Goal: Task Accomplishment & Management: Manage account settings

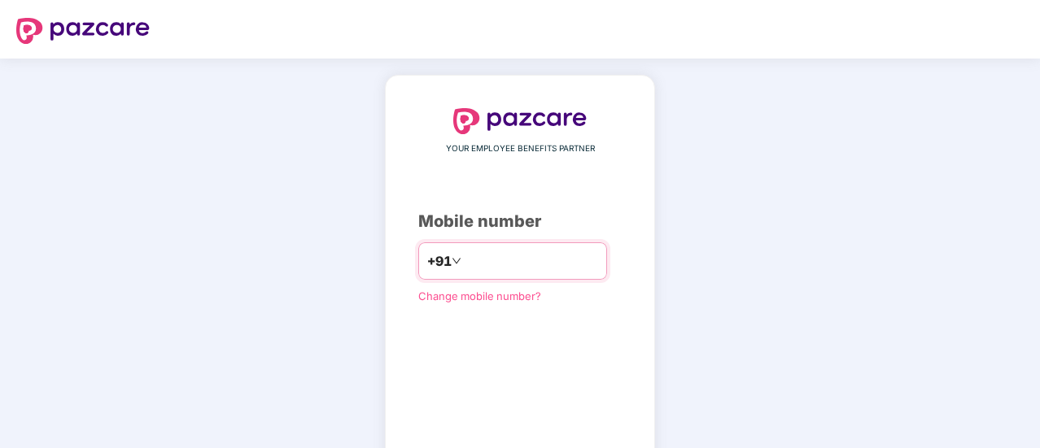
type input "**********"
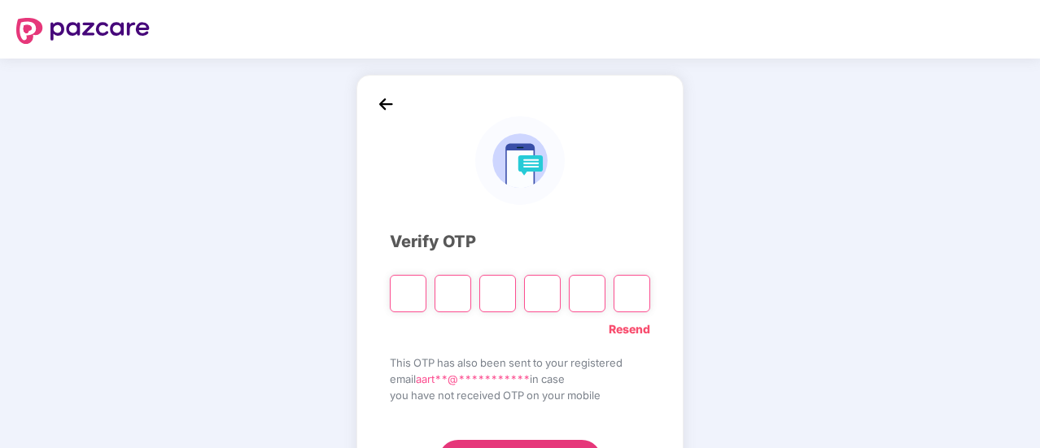
type input "*"
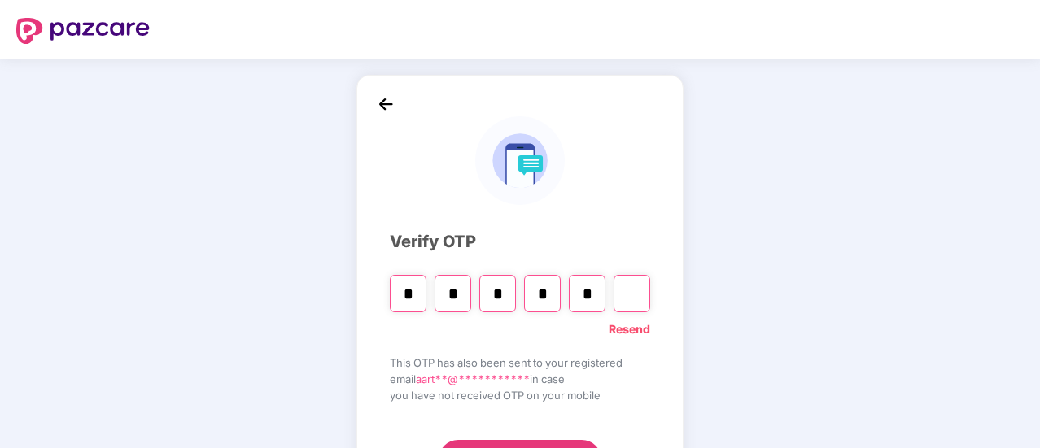
type input "*"
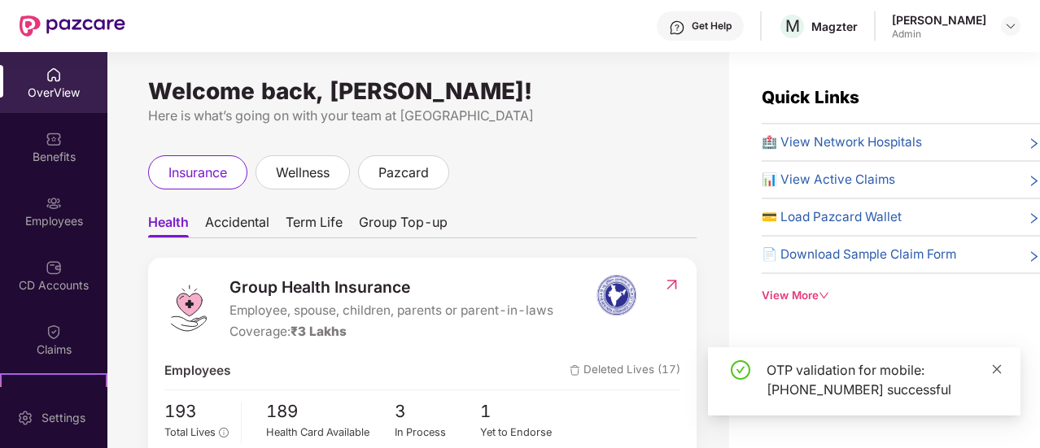
click at [997, 369] on icon "close" at bounding box center [997, 369] width 9 height 9
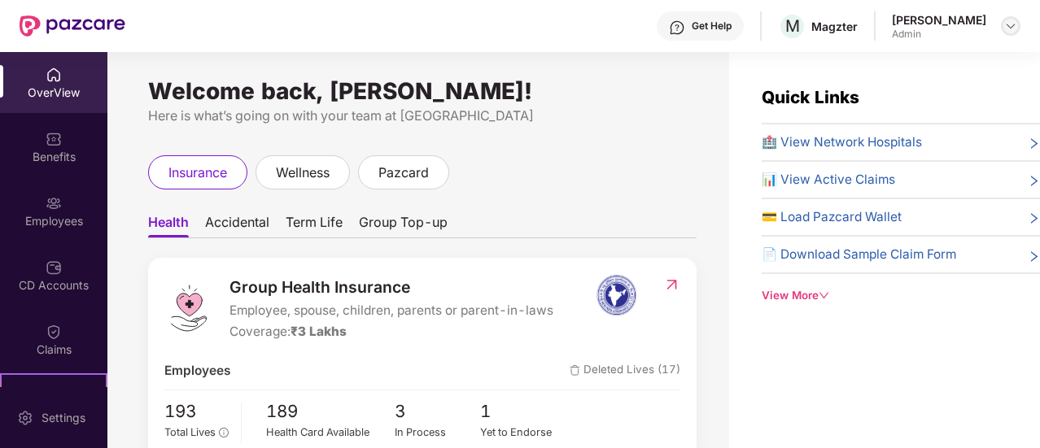
click at [1016, 28] on img at bounding box center [1010, 26] width 13 height 13
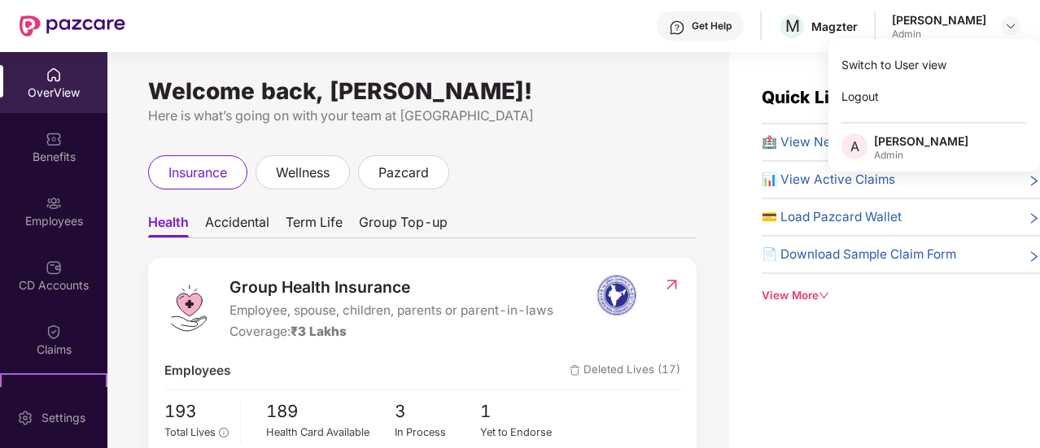
click at [823, 293] on icon "down" at bounding box center [824, 296] width 9 height 7
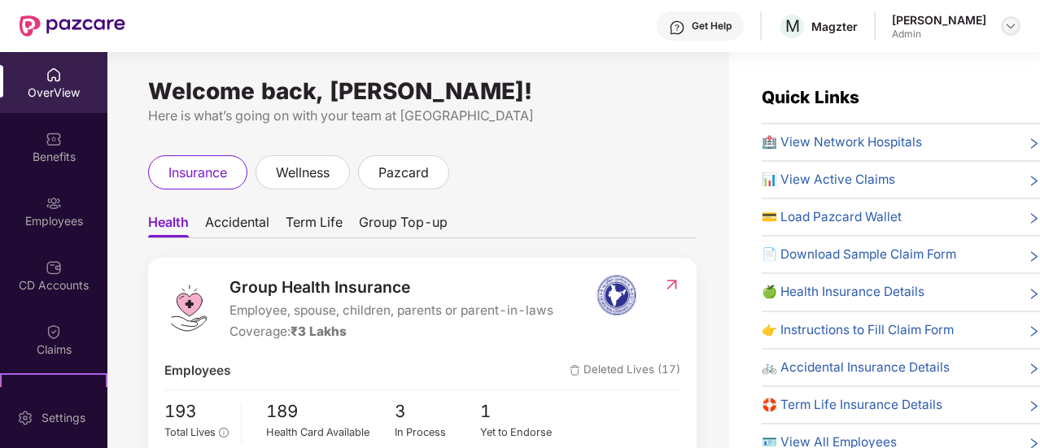
click at [1017, 28] on div at bounding box center [1011, 26] width 20 height 20
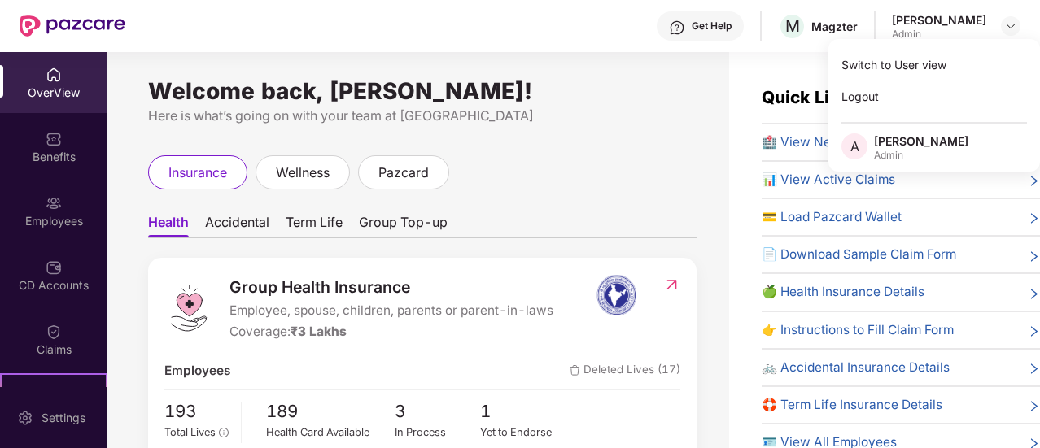
click at [610, 27] on div "Get Help M [PERSON_NAME] Admin" at bounding box center [572, 26] width 895 height 52
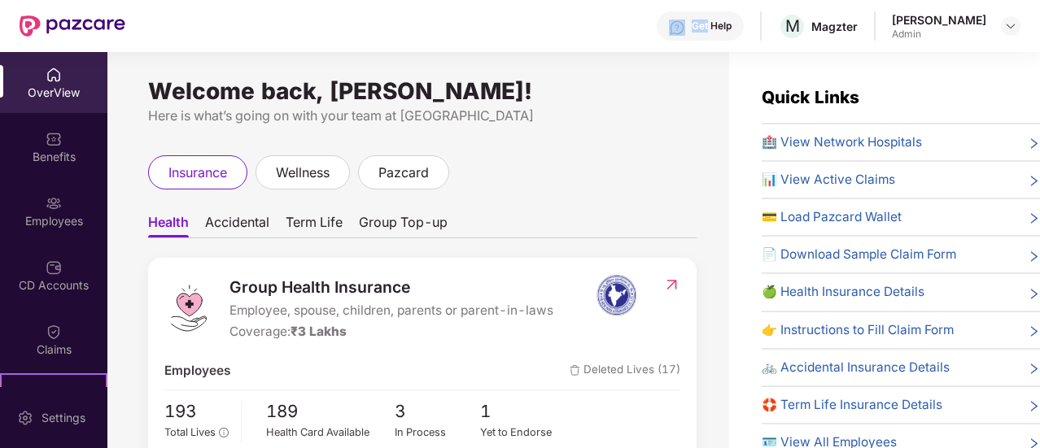
click at [545, 28] on div "Get Help M [PERSON_NAME] Admin" at bounding box center [572, 26] width 895 height 52
click at [665, 147] on div "Welcome back, [PERSON_NAME]! Here is what’s going on with your team at Pazcare …" at bounding box center [418, 260] width 622 height 416
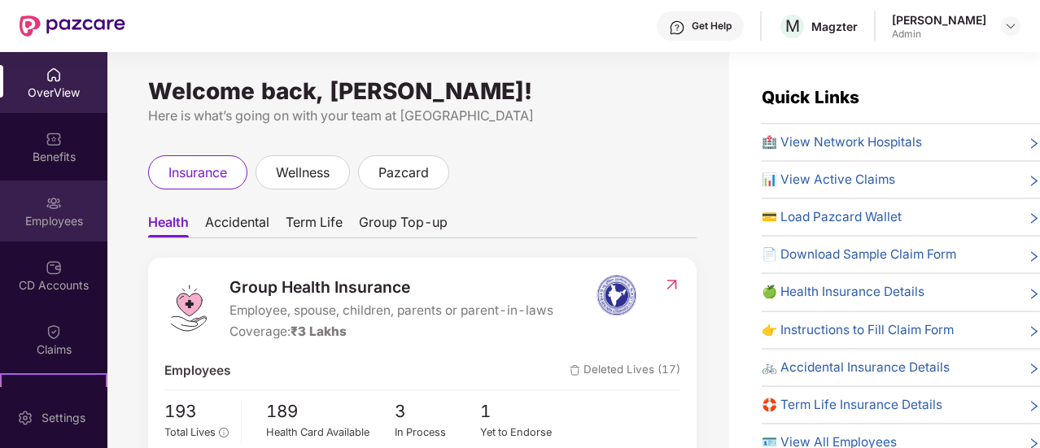
click at [46, 224] on div "Employees" at bounding box center [53, 221] width 107 height 16
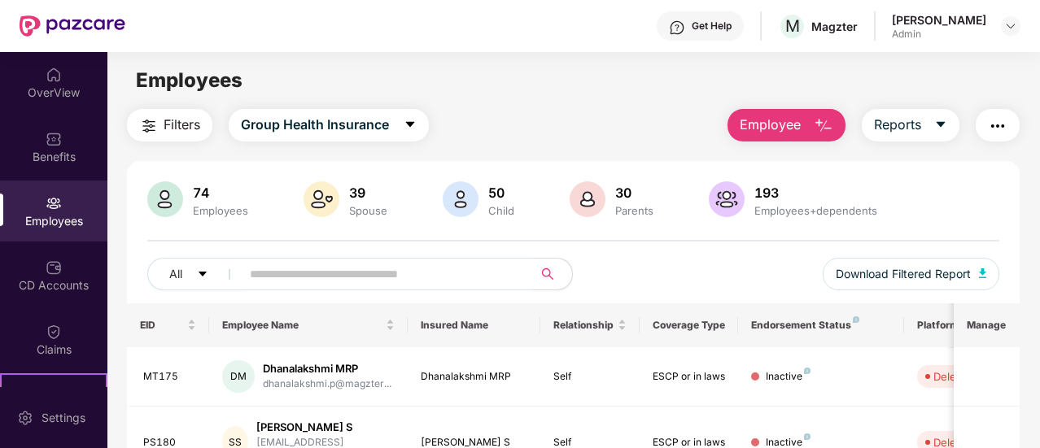
click at [412, 278] on input "text" at bounding box center [380, 274] width 261 height 24
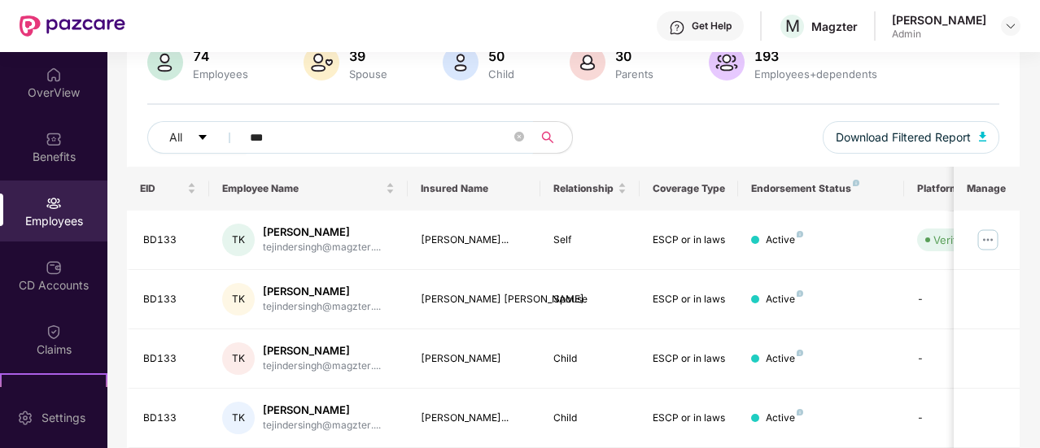
scroll to position [112, 0]
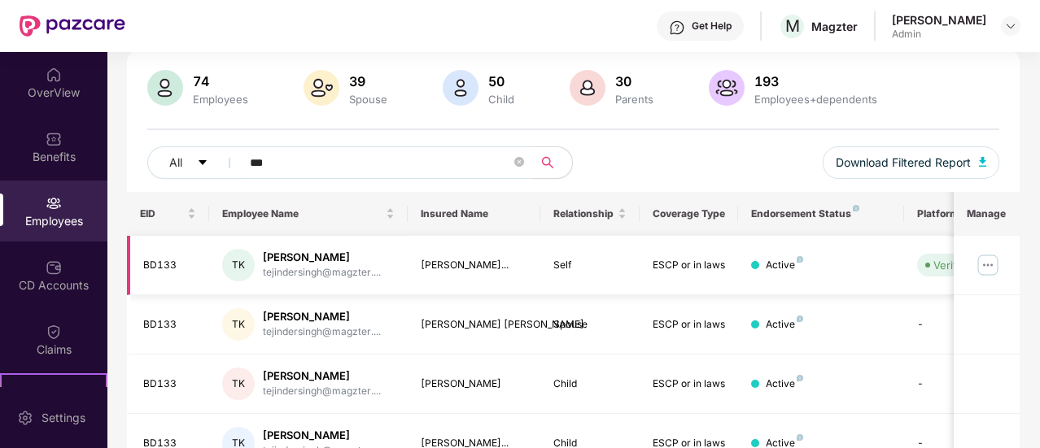
type input "***"
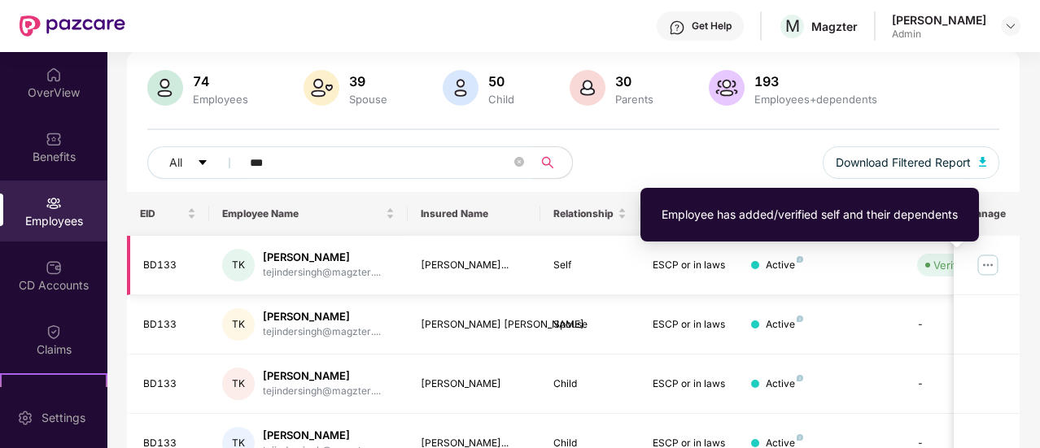
click at [941, 266] on div "Verified" at bounding box center [953, 265] width 39 height 16
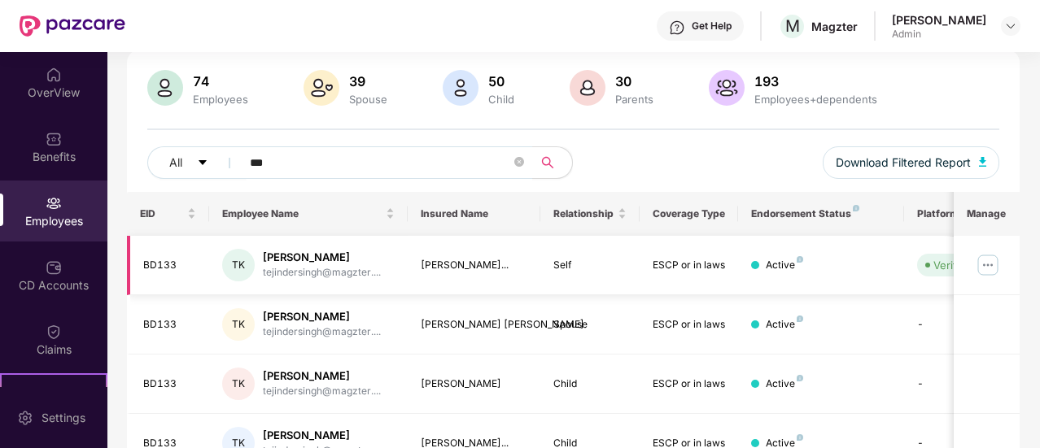
click at [861, 263] on div "Active" at bounding box center [820, 265] width 139 height 15
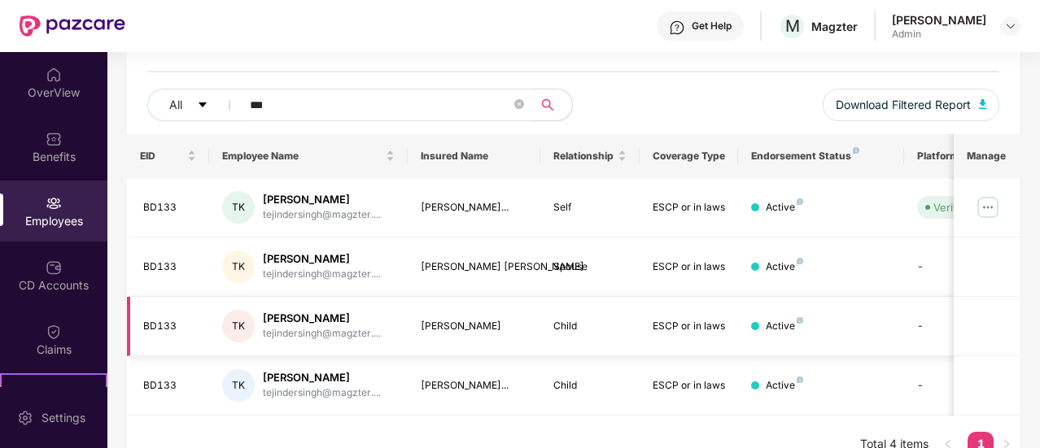
scroll to position [193, 0]
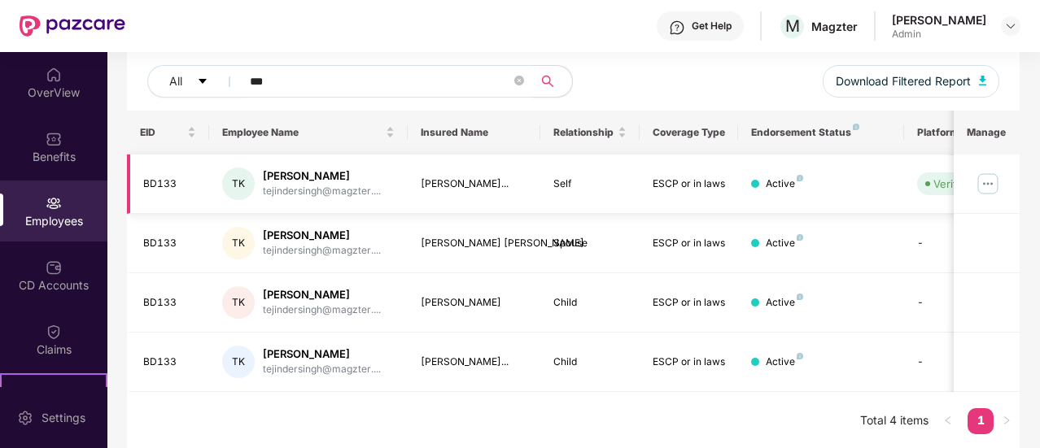
click at [422, 190] on div "[PERSON_NAME]..." at bounding box center [474, 184] width 107 height 15
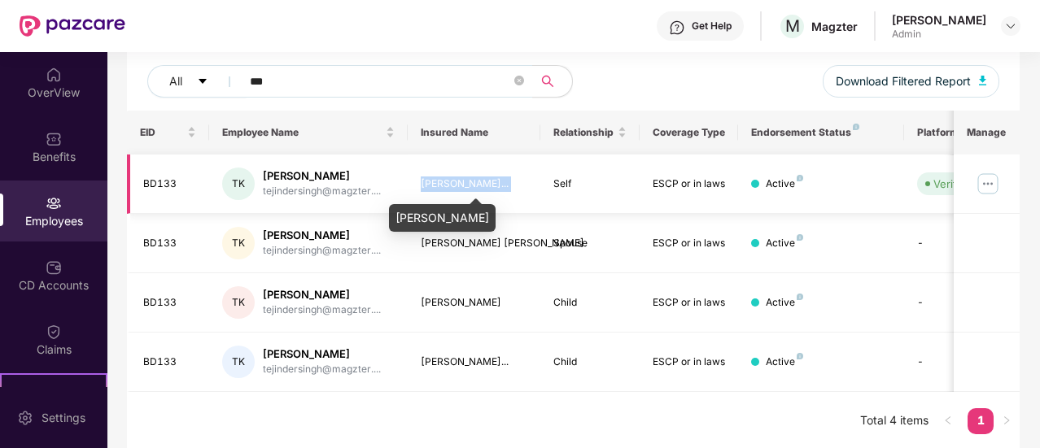
click at [422, 190] on div "[PERSON_NAME]..." at bounding box center [474, 184] width 107 height 15
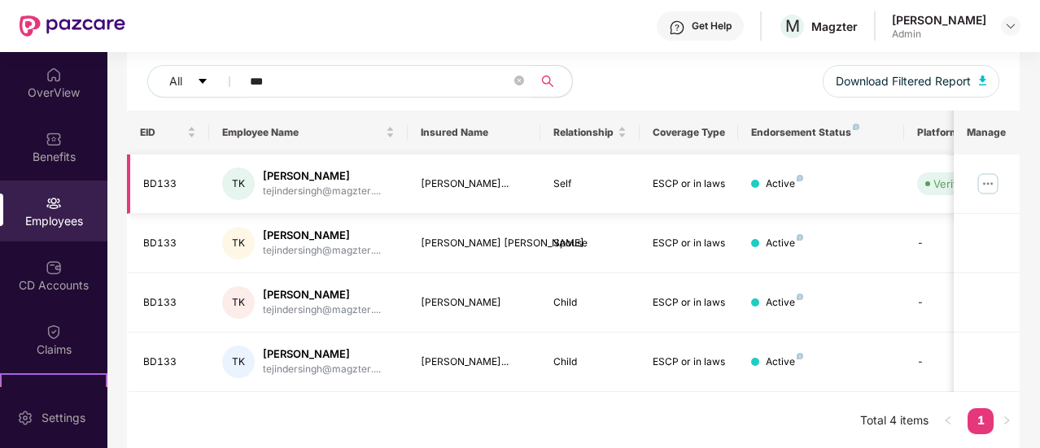
click at [614, 191] on td "Self" at bounding box center [589, 184] width 99 height 59
click at [453, 129] on th "Insured Name" at bounding box center [474, 133] width 133 height 44
click at [854, 133] on div "Endorsement Status" at bounding box center [820, 132] width 139 height 13
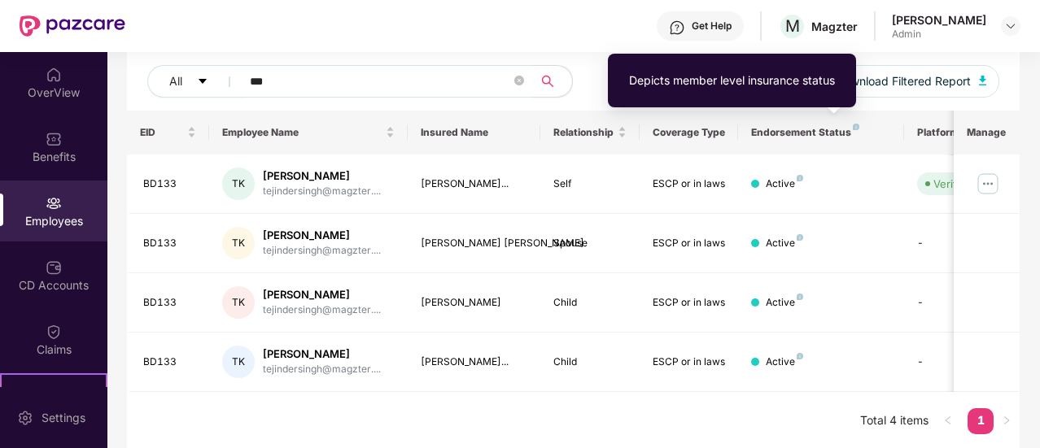
click at [855, 128] on img at bounding box center [856, 127] width 7 height 7
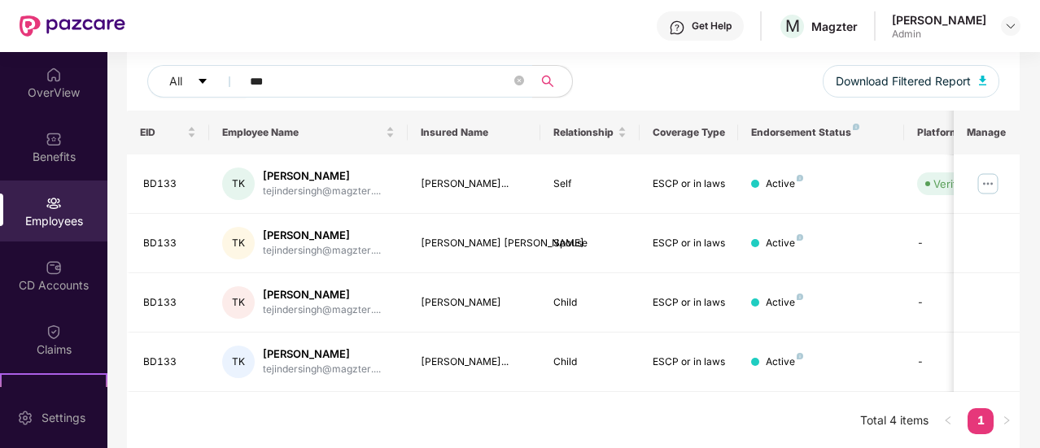
click at [936, 139] on th "Platform Status" at bounding box center [962, 133] width 116 height 44
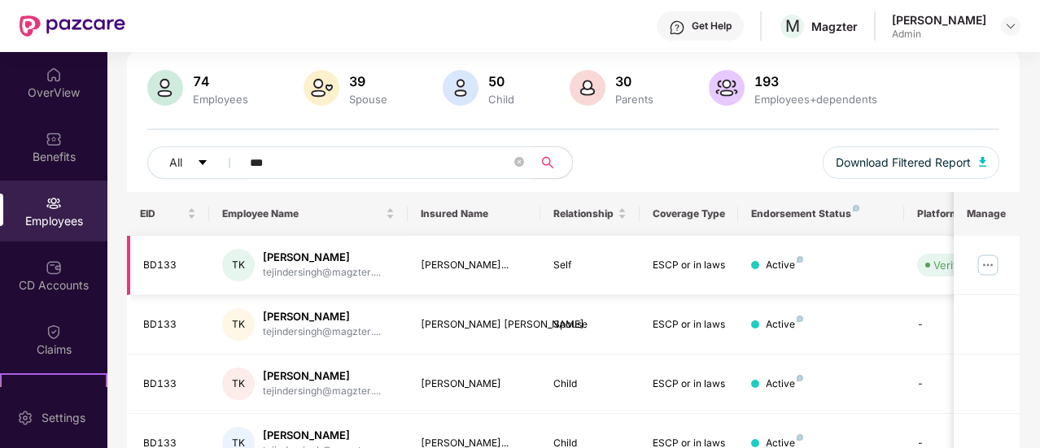
click at [996, 263] on img at bounding box center [988, 265] width 26 height 26
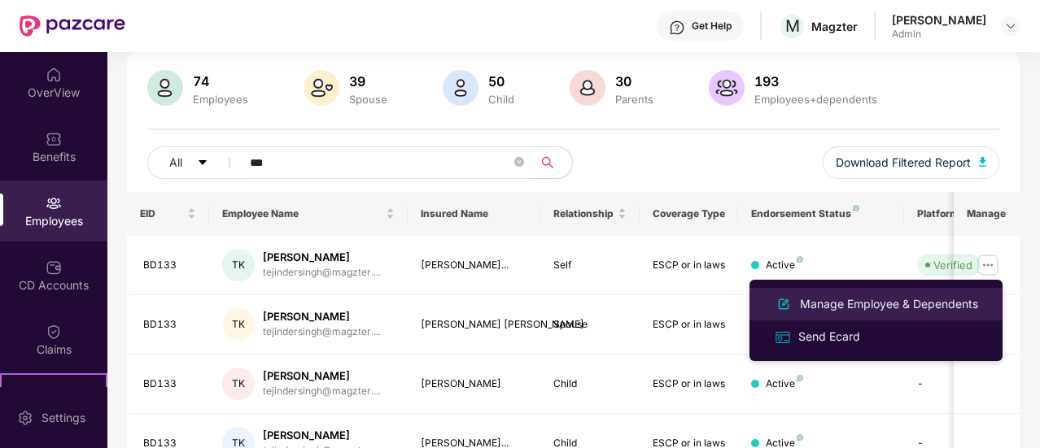
click at [892, 308] on div "Manage Employee & Dependents" at bounding box center [889, 304] width 185 height 18
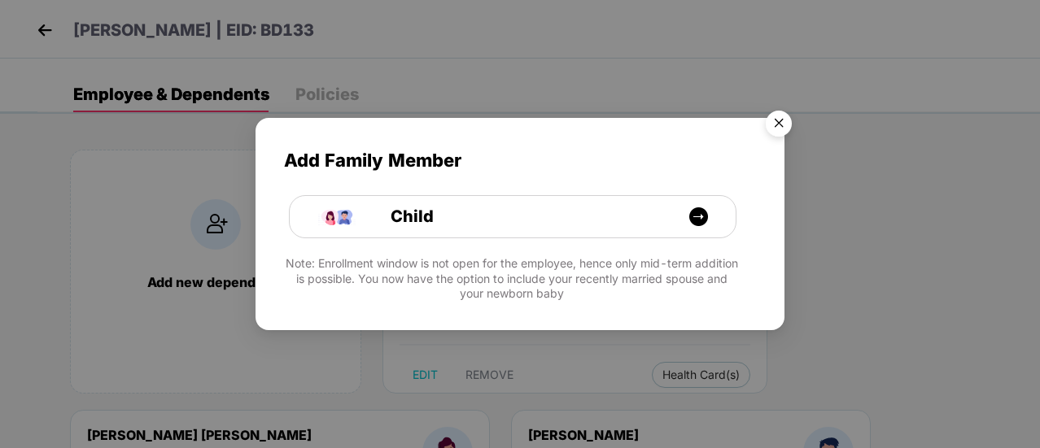
click at [781, 125] on img "Close" at bounding box center [779, 126] width 46 height 46
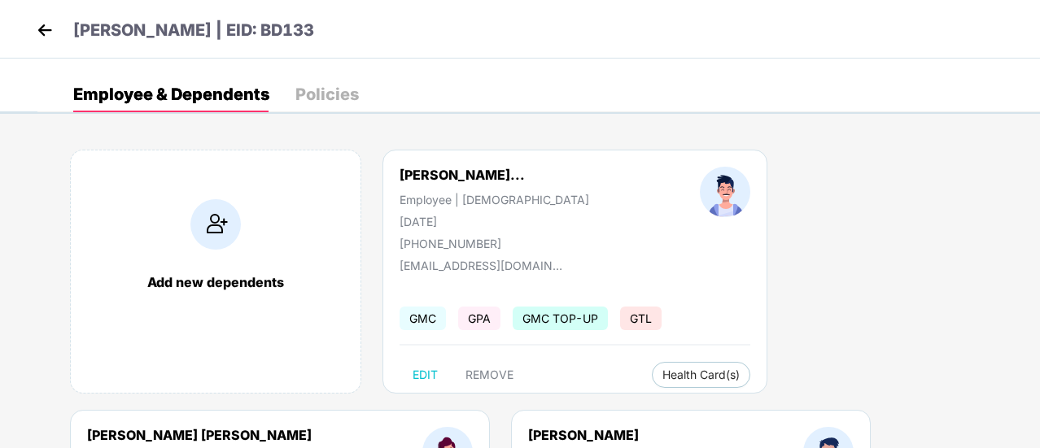
click at [309, 89] on div "Policies" at bounding box center [326, 94] width 63 height 16
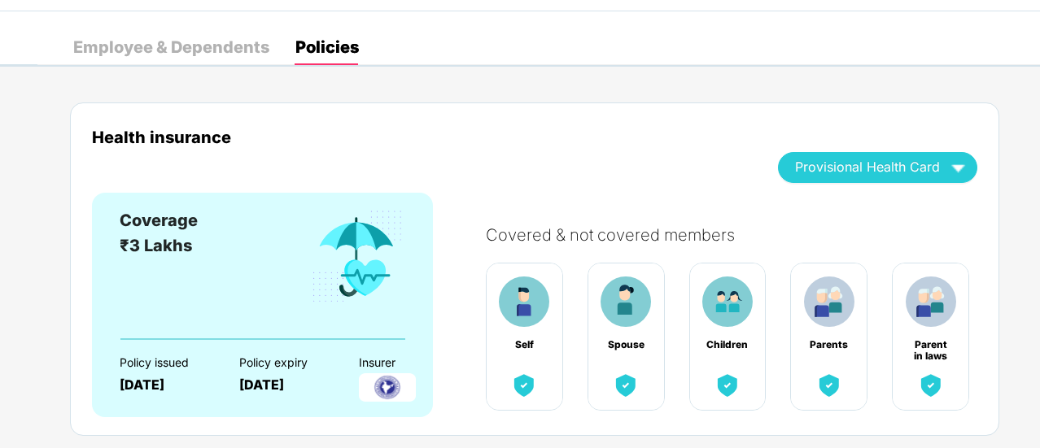
scroll to position [81, 0]
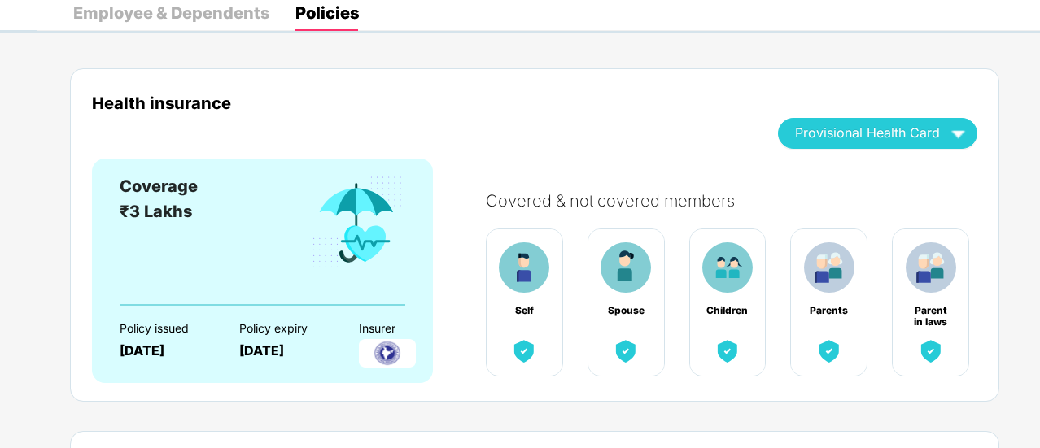
click at [734, 351] on img at bounding box center [727, 351] width 29 height 29
click at [935, 346] on img at bounding box center [930, 351] width 29 height 29
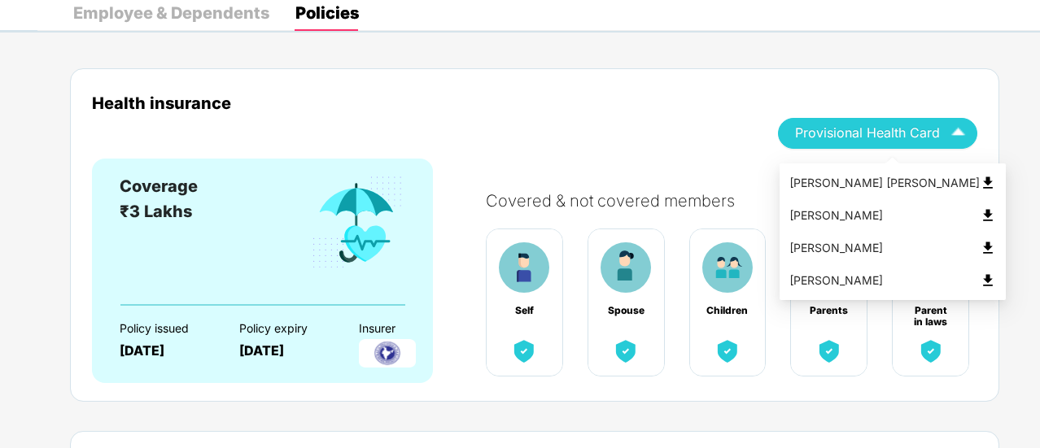
click at [959, 138] on img "button" at bounding box center [958, 133] width 28 height 28
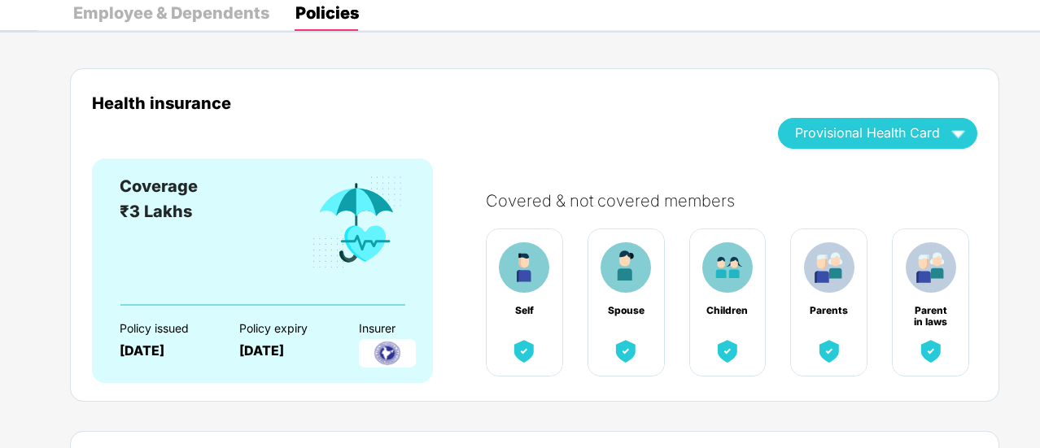
click at [624, 124] on div "Health insurance Provisional Health Card" at bounding box center [535, 126] width 886 height 65
click at [150, 12] on div "Employee & Dependents" at bounding box center [171, 13] width 196 height 16
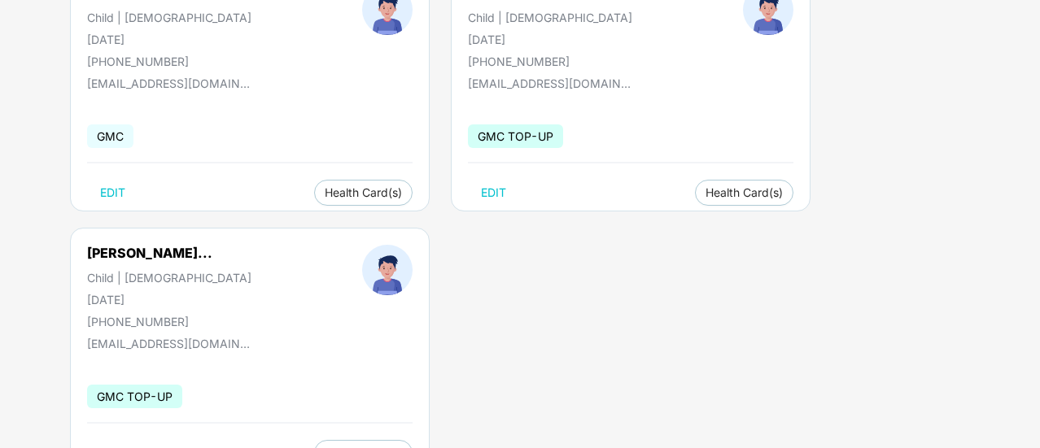
scroll to position [767, 0]
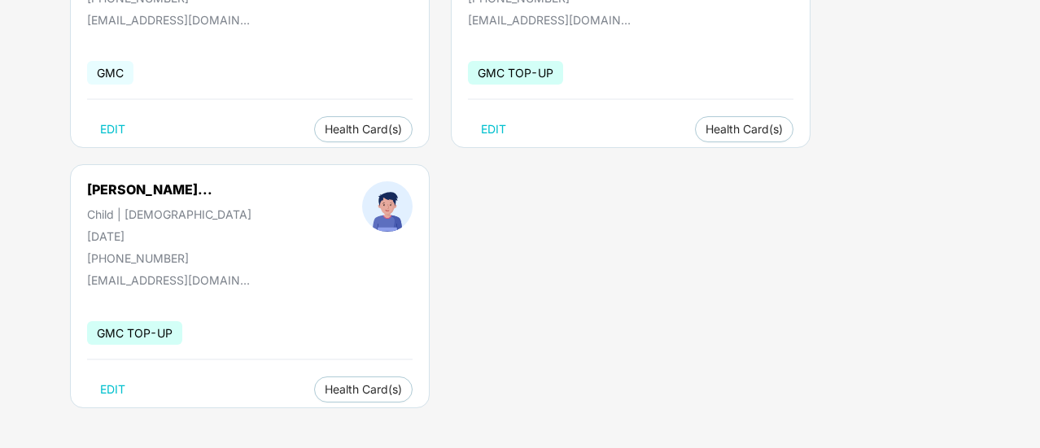
click at [147, 338] on span "GMC TOP-UP" at bounding box center [134, 333] width 95 height 24
click at [114, 385] on span "EDIT" at bounding box center [112, 389] width 25 height 13
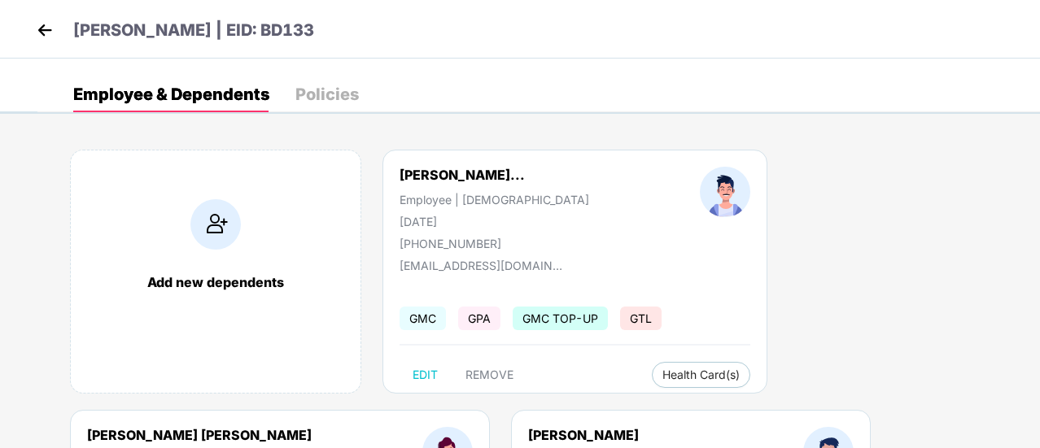
select select "*****"
select select "****"
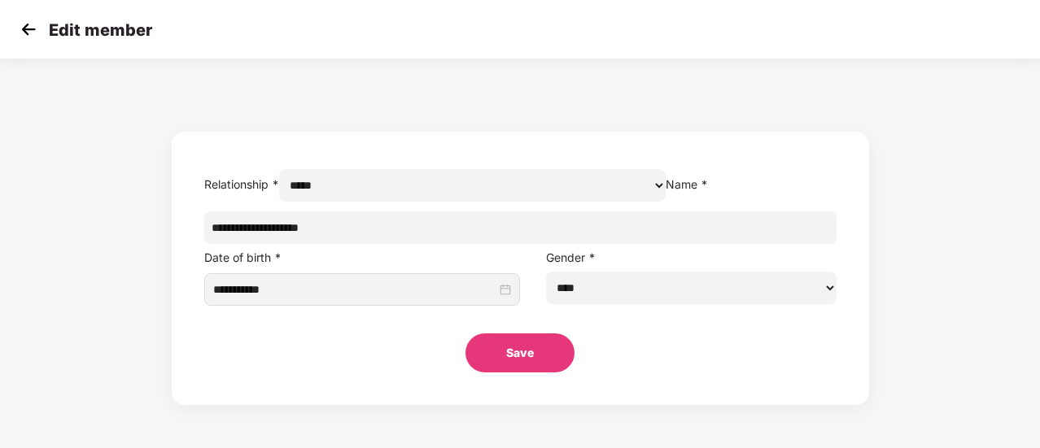
click at [25, 31] on img at bounding box center [28, 29] width 24 height 24
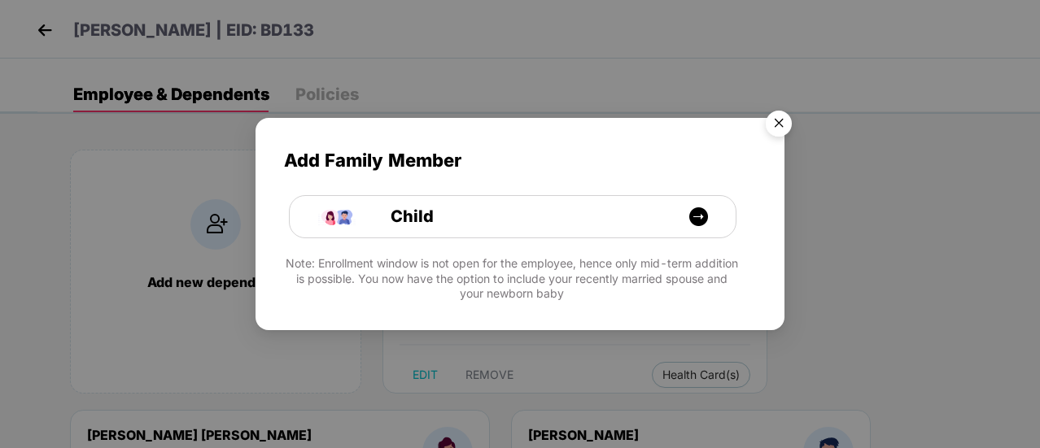
click at [788, 121] on img "Close" at bounding box center [779, 126] width 46 height 46
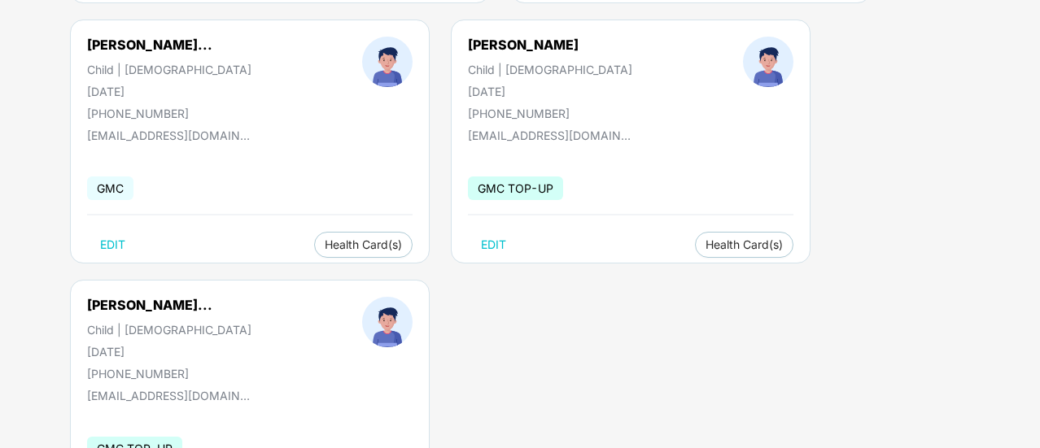
scroll to position [767, 0]
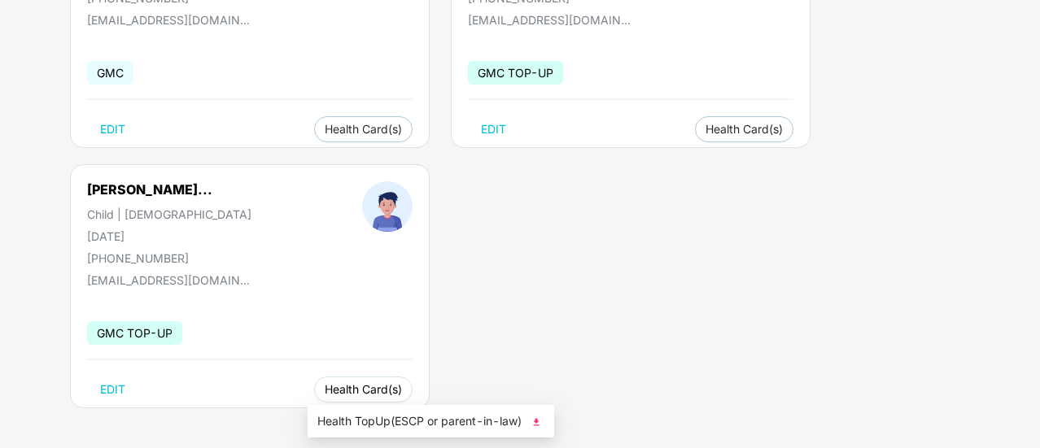
click at [360, 394] on span "Health Card(s)" at bounding box center [363, 390] width 77 height 8
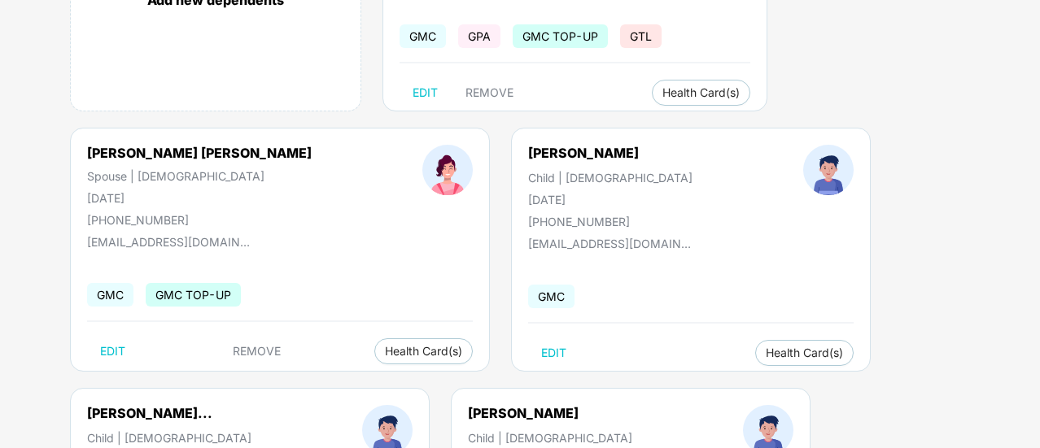
scroll to position [34, 0]
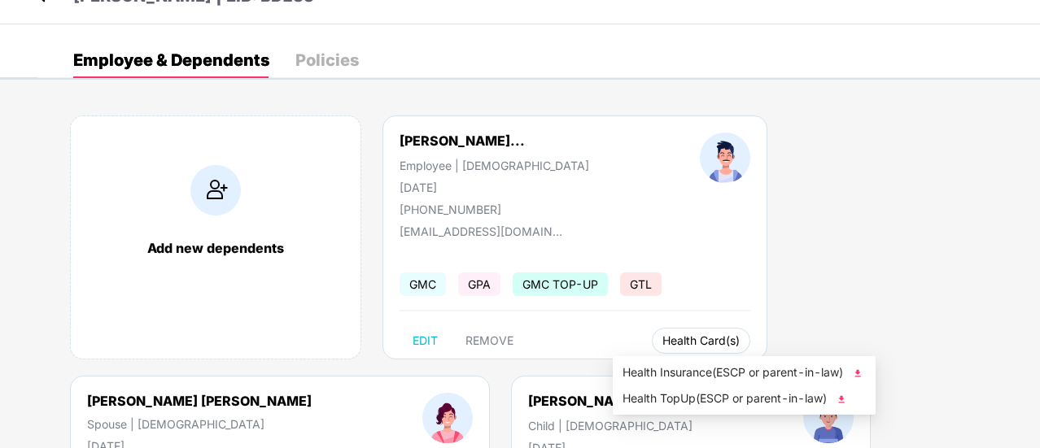
click at [674, 341] on span "Health Card(s)" at bounding box center [701, 341] width 77 height 8
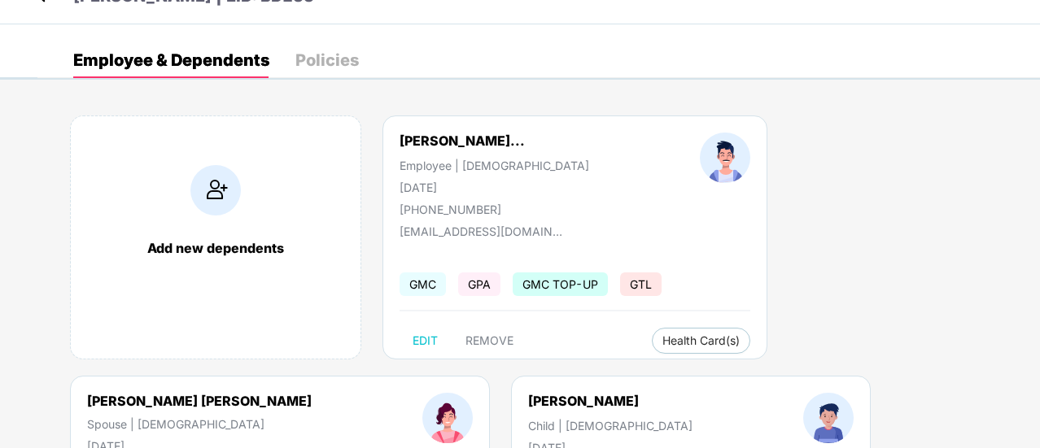
click at [328, 55] on div "Policies" at bounding box center [326, 60] width 63 height 16
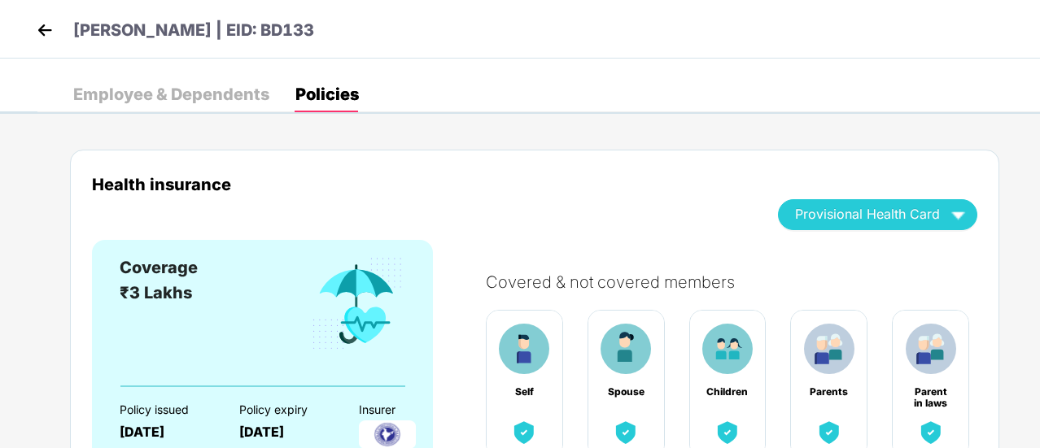
scroll to position [81, 0]
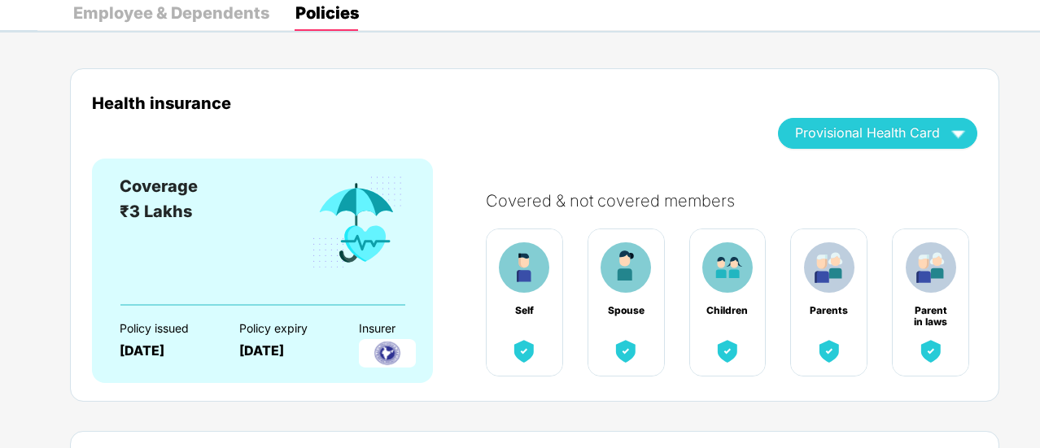
click at [133, 352] on div "[DATE]" at bounding box center [165, 350] width 91 height 15
click at [134, 353] on div "[DATE]" at bounding box center [165, 350] width 91 height 15
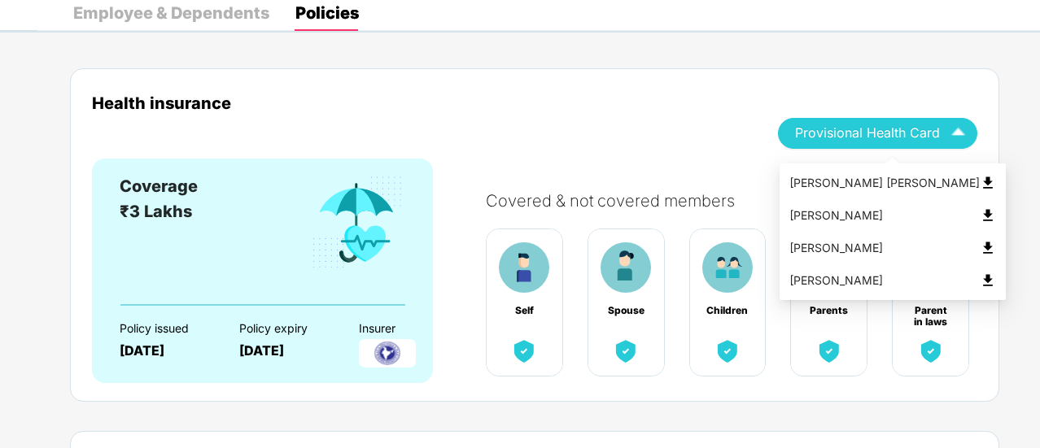
click at [841, 181] on div "[PERSON_NAME] [PERSON_NAME]" at bounding box center [892, 183] width 207 height 18
click at [841, 181] on div "Covered & not covered members Self Spouse Children Parents Parent in laws" at bounding box center [724, 272] width 508 height 226
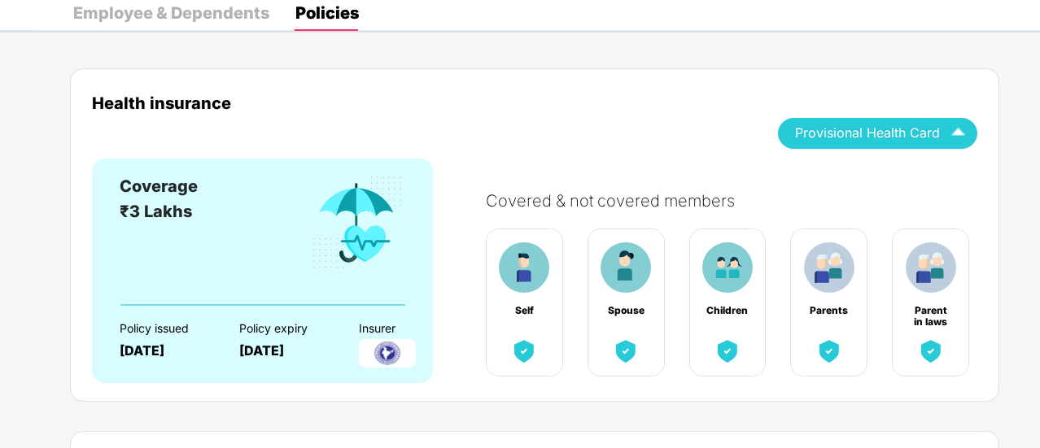
click at [221, 19] on div "Employee & Dependents" at bounding box center [171, 13] width 196 height 16
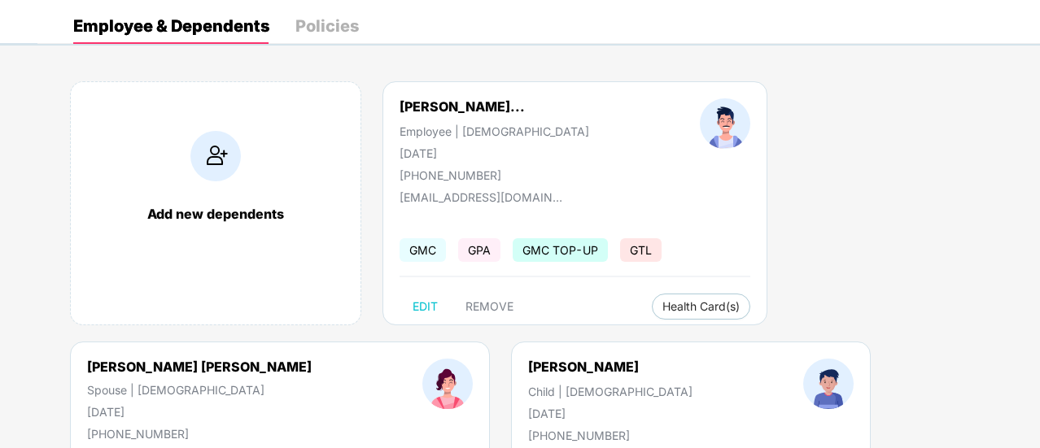
scroll to position [0, 0]
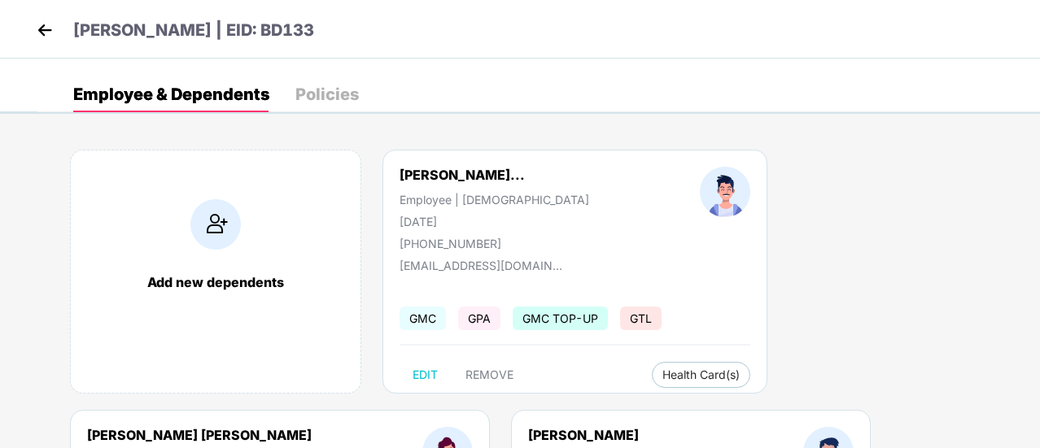
click at [46, 33] on img at bounding box center [45, 30] width 24 height 24
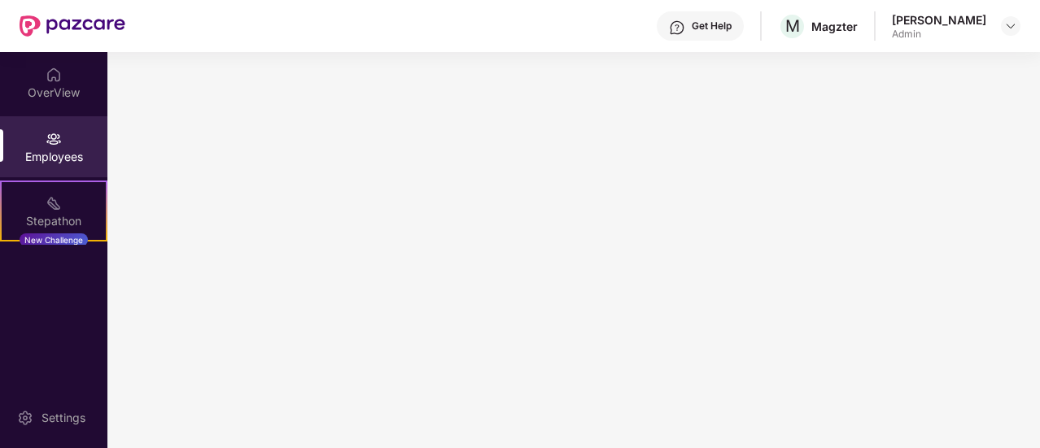
click at [46, 33] on img at bounding box center [73, 25] width 106 height 21
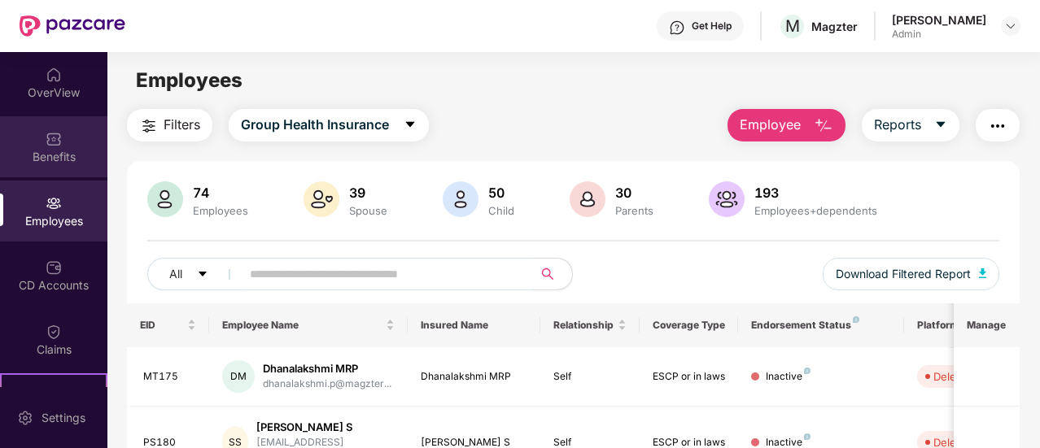
click at [40, 157] on div "Benefits" at bounding box center [53, 157] width 107 height 16
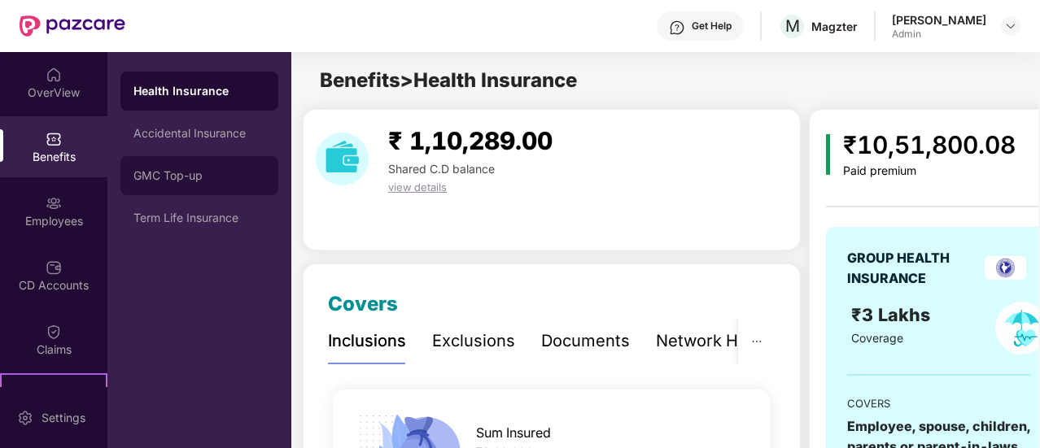
click at [155, 175] on div "GMC Top-up" at bounding box center [199, 175] width 132 height 13
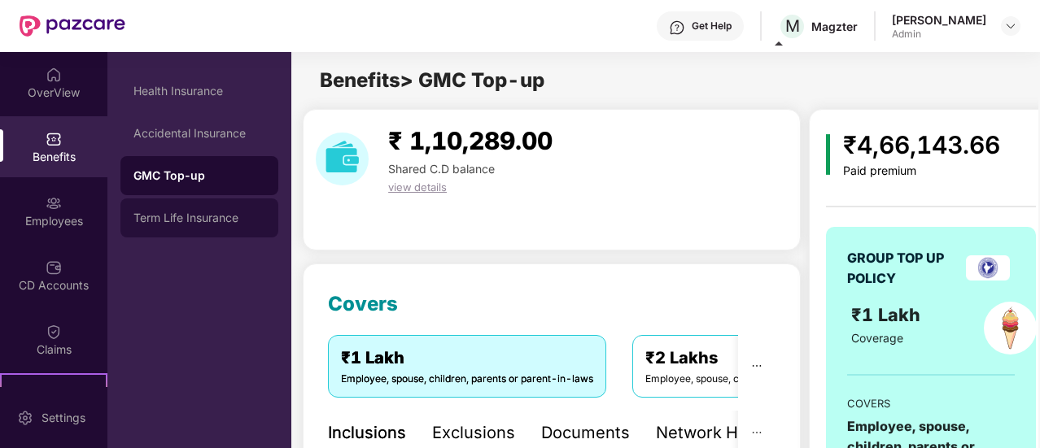
click at [209, 214] on div "Term Life Insurance" at bounding box center [199, 218] width 132 height 13
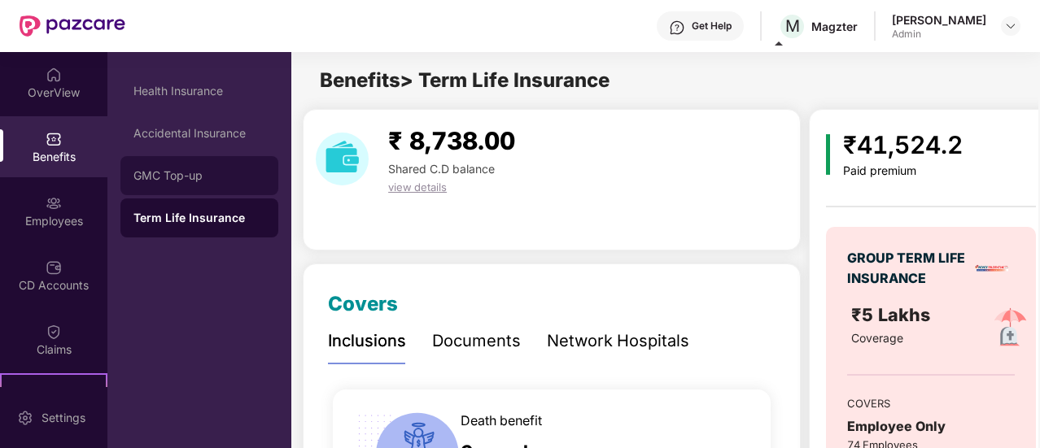
click at [188, 177] on div "GMC Top-up" at bounding box center [199, 175] width 132 height 13
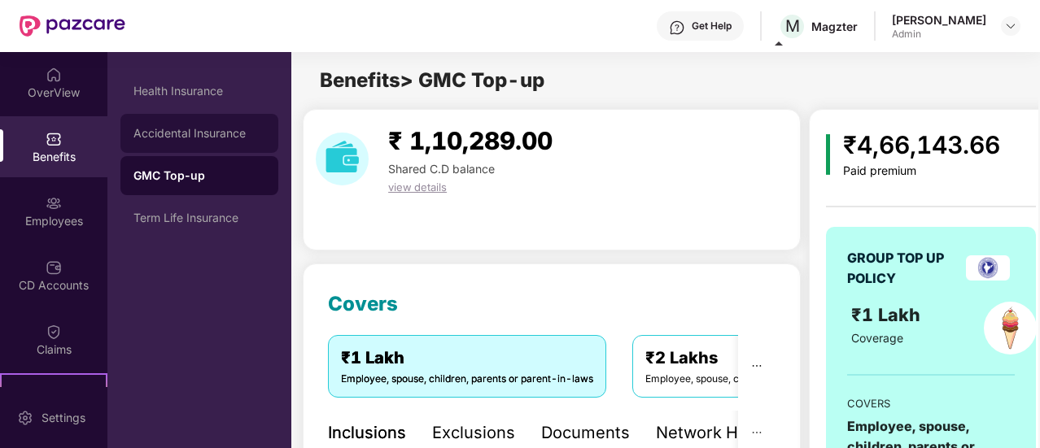
click at [205, 131] on div "Accidental Insurance" at bounding box center [199, 133] width 132 height 13
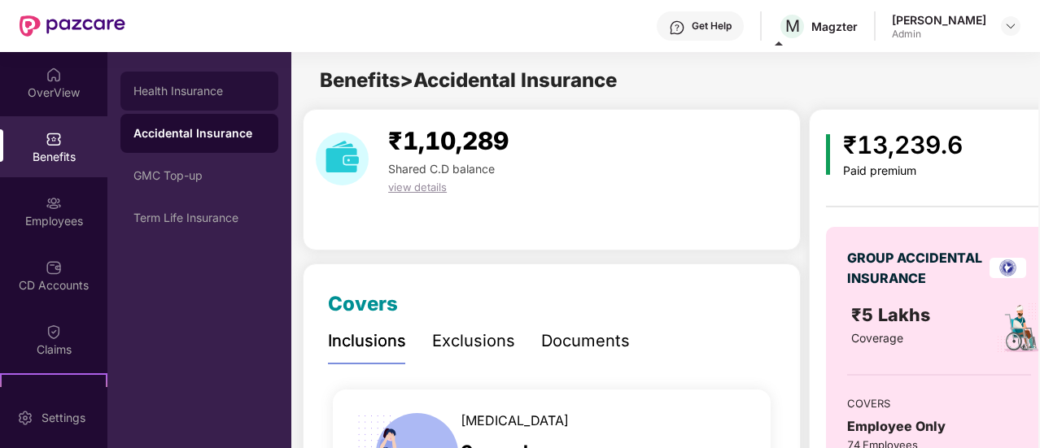
click at [203, 100] on div "Health Insurance" at bounding box center [199, 91] width 158 height 39
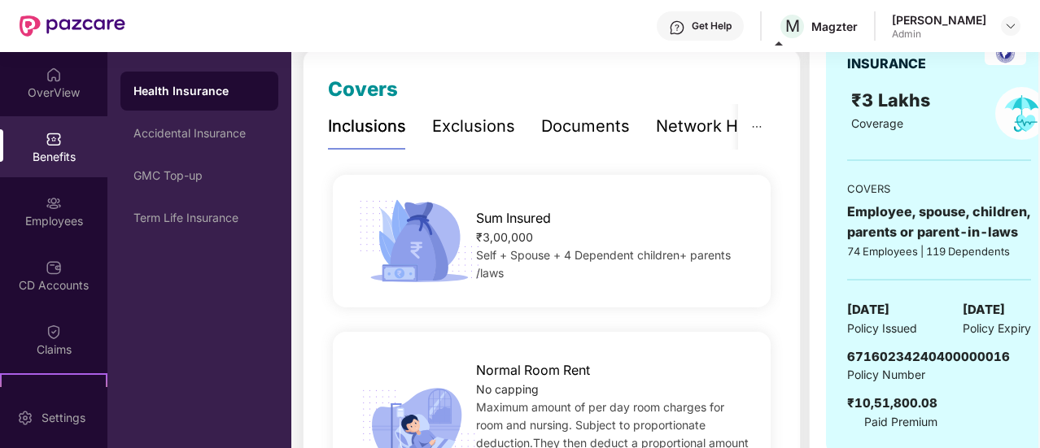
scroll to position [244, 0]
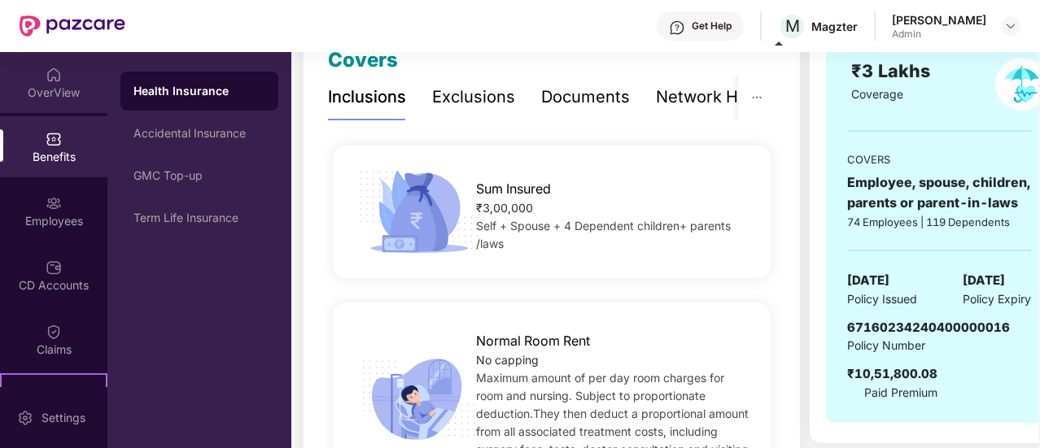
click at [28, 94] on div "OverView" at bounding box center [53, 93] width 107 height 16
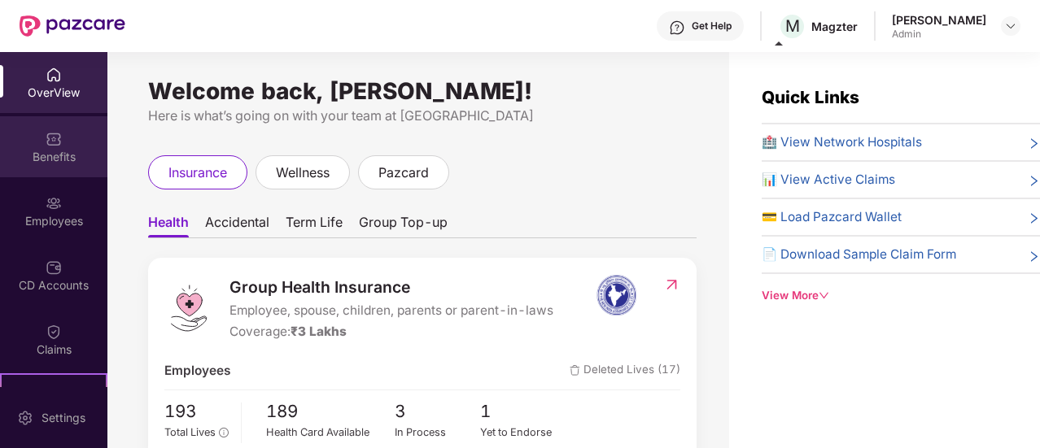
click at [67, 151] on div "Benefits" at bounding box center [53, 157] width 107 height 16
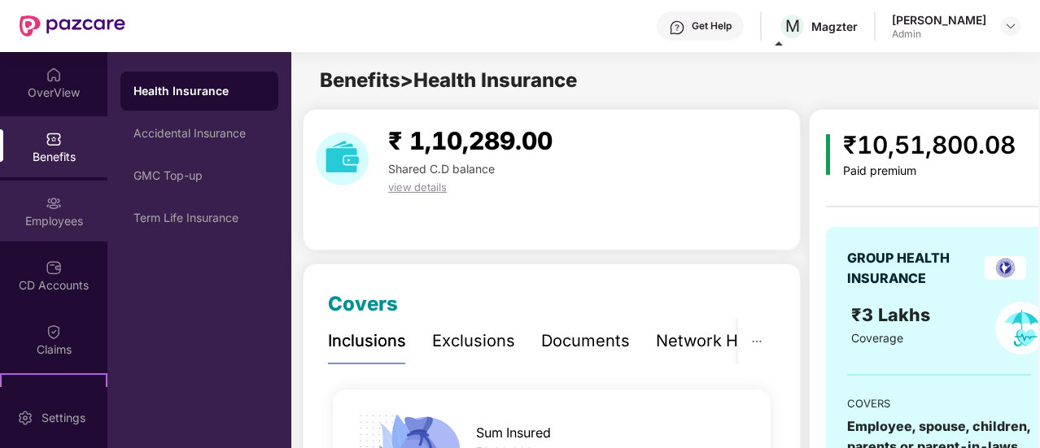
click at [65, 218] on div "Employees" at bounding box center [53, 221] width 107 height 16
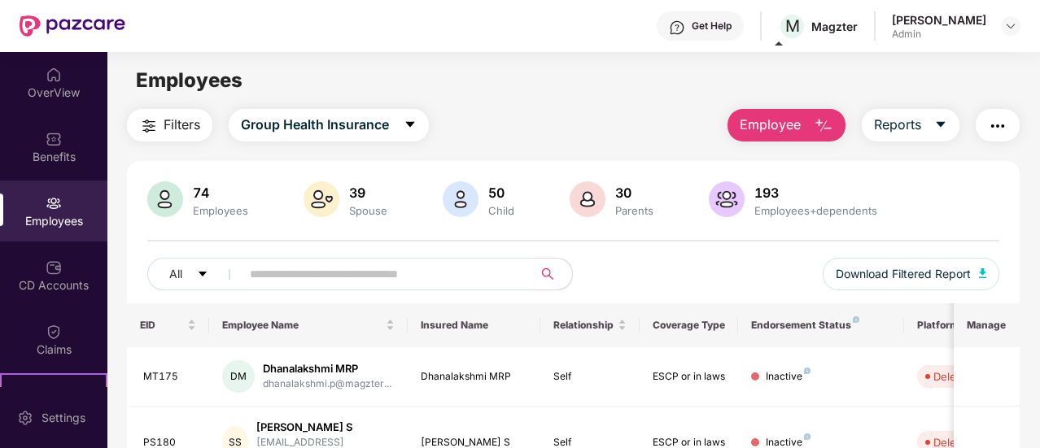
click at [443, 273] on input "text" at bounding box center [380, 274] width 261 height 24
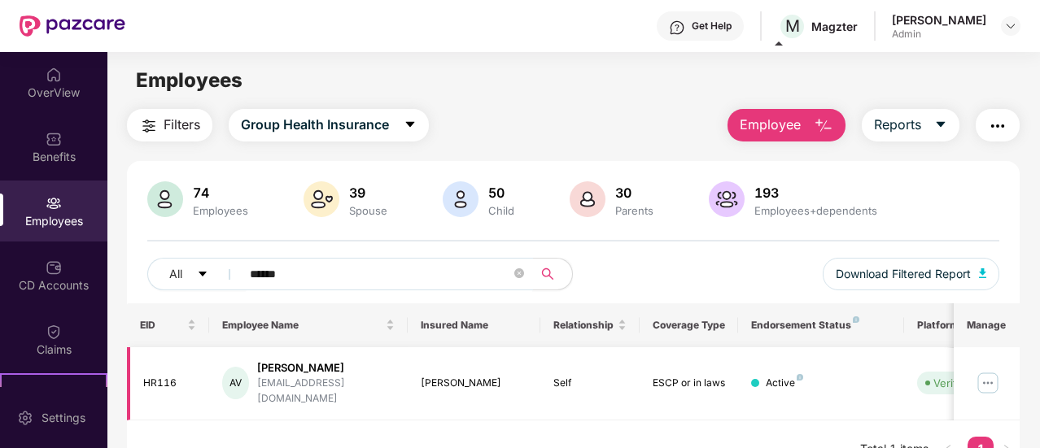
type input "******"
click at [986, 375] on img at bounding box center [988, 383] width 26 height 26
click at [307, 401] on td "AV [PERSON_NAME] [PERSON_NAME][EMAIL_ADDRESS][DOMAIN_NAME]" at bounding box center [308, 384] width 199 height 73
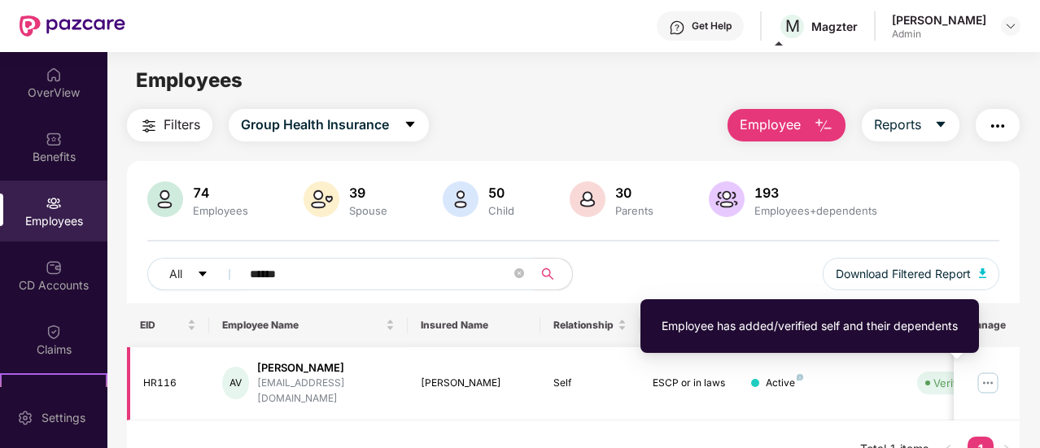
click at [929, 381] on span at bounding box center [927, 383] width 5 height 5
click at [928, 381] on span at bounding box center [927, 383] width 5 height 5
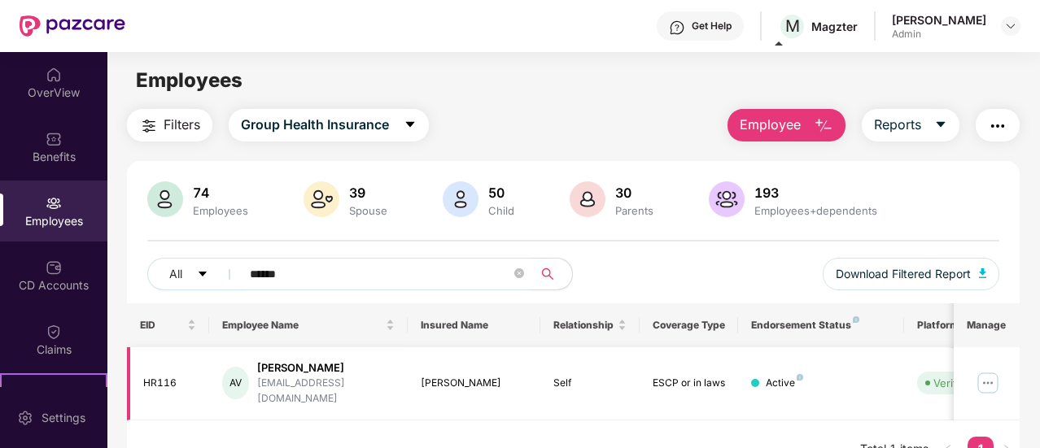
click at [1003, 379] on td at bounding box center [987, 384] width 66 height 73
click at [993, 374] on img at bounding box center [988, 383] width 26 height 26
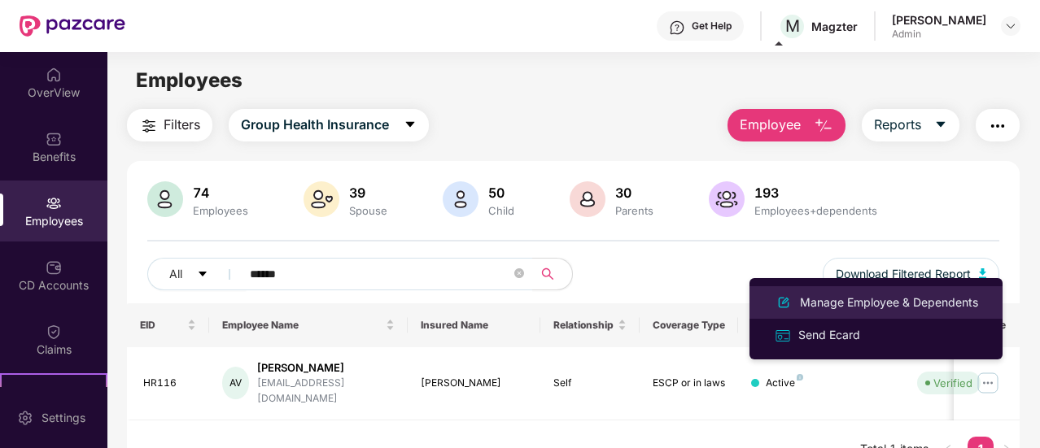
click at [850, 304] on div "Manage Employee & Dependents" at bounding box center [889, 303] width 185 height 18
click at [850, 304] on body "Get Help M [PERSON_NAME] Admin OverView Benefits Employees CD Accounts Claims S…" at bounding box center [520, 224] width 1040 height 448
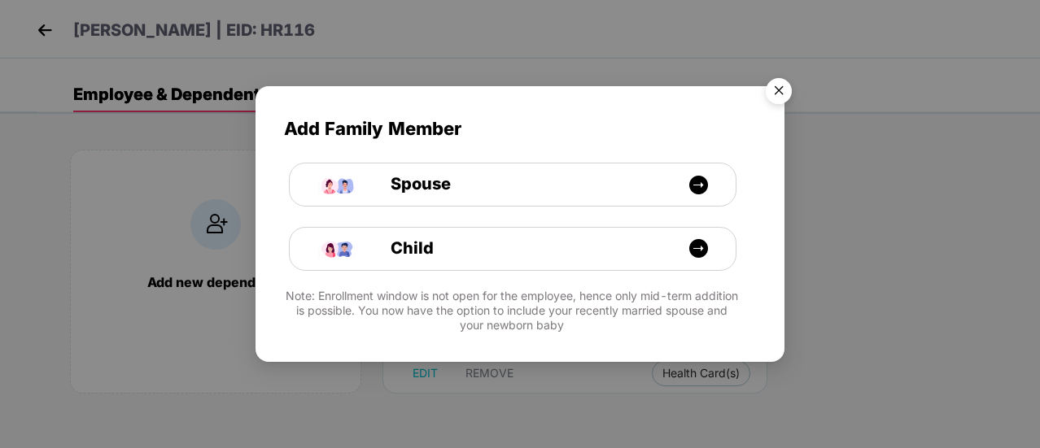
click at [785, 84] on img "Close" at bounding box center [779, 94] width 46 height 46
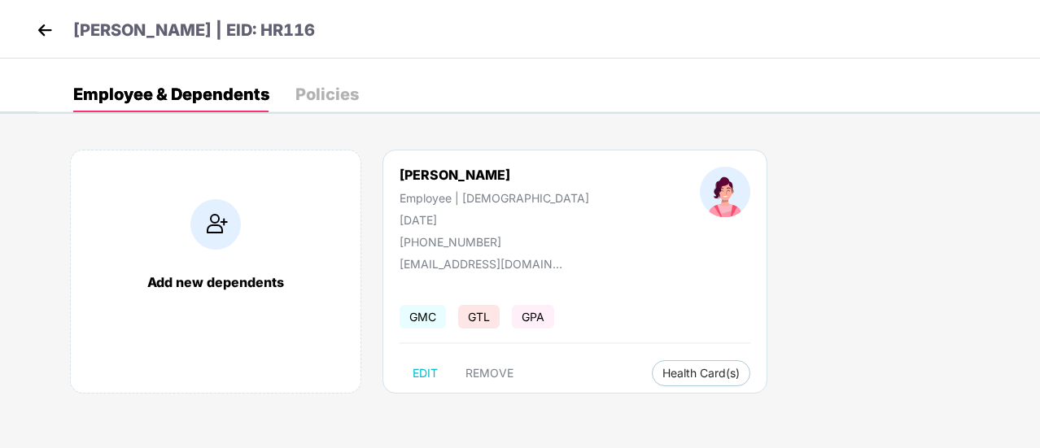
click at [299, 91] on div "Policies" at bounding box center [326, 94] width 63 height 16
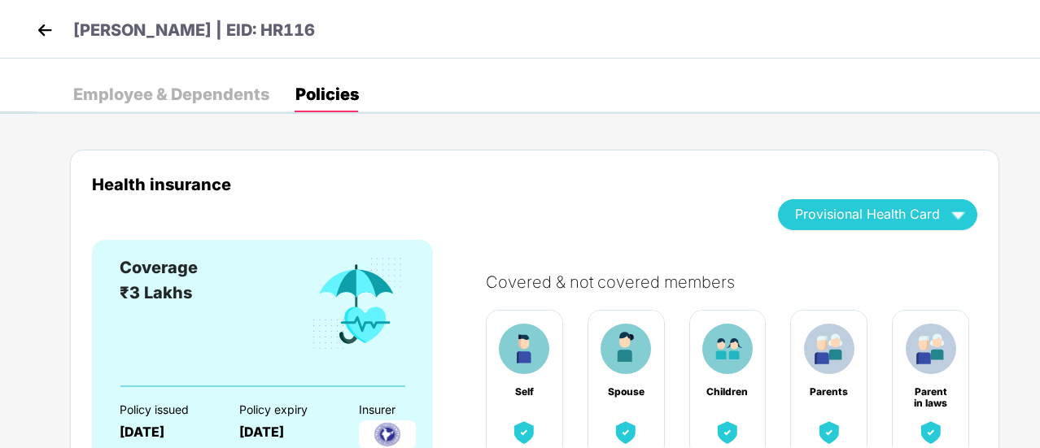
click at [179, 83] on div "Employee & Dependents" at bounding box center [171, 95] width 196 height 36
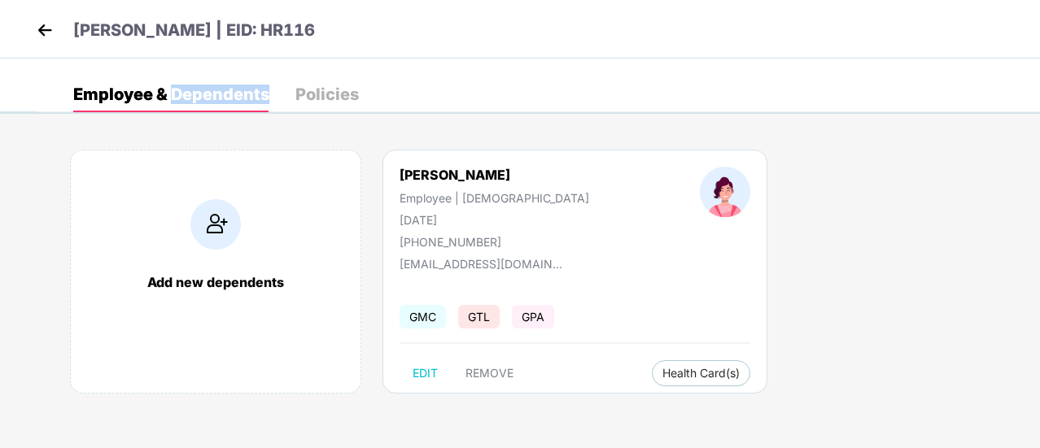
click at [50, 29] on img at bounding box center [45, 30] width 24 height 24
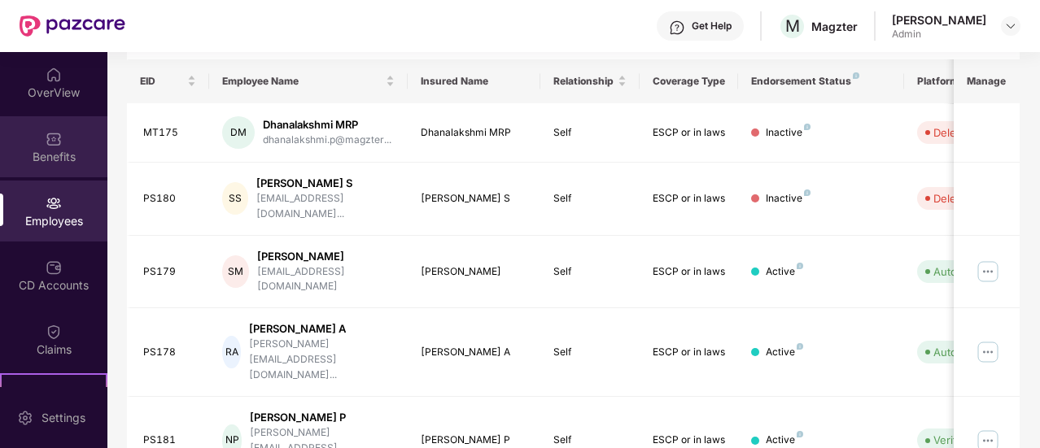
click at [44, 149] on div "Benefits" at bounding box center [53, 157] width 107 height 16
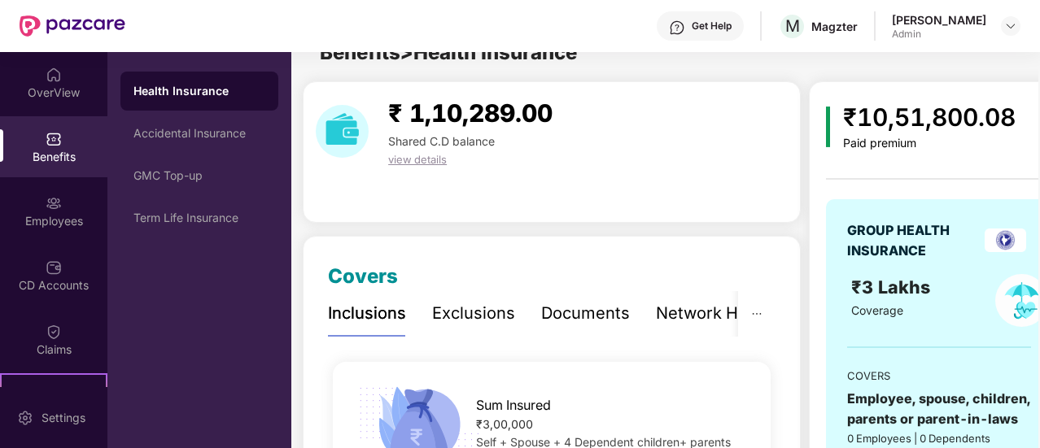
scroll to position [244, 0]
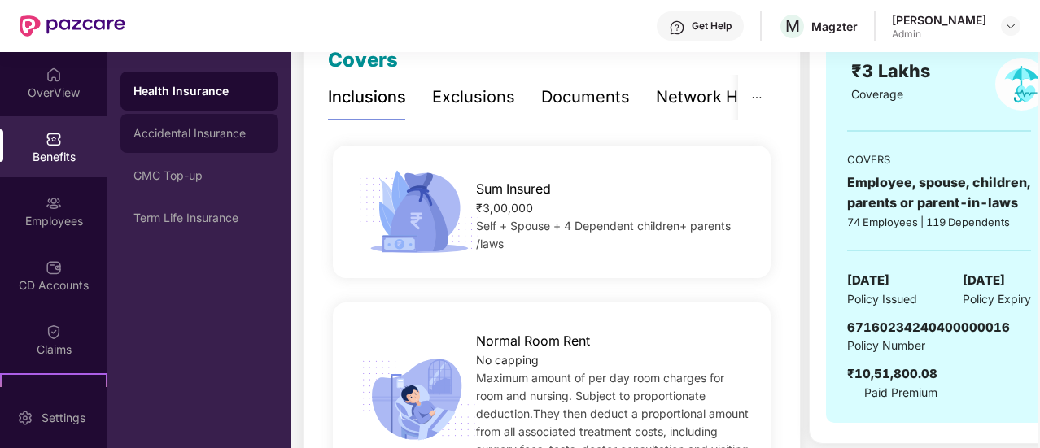
click at [221, 129] on div "Accidental Insurance" at bounding box center [199, 133] width 132 height 13
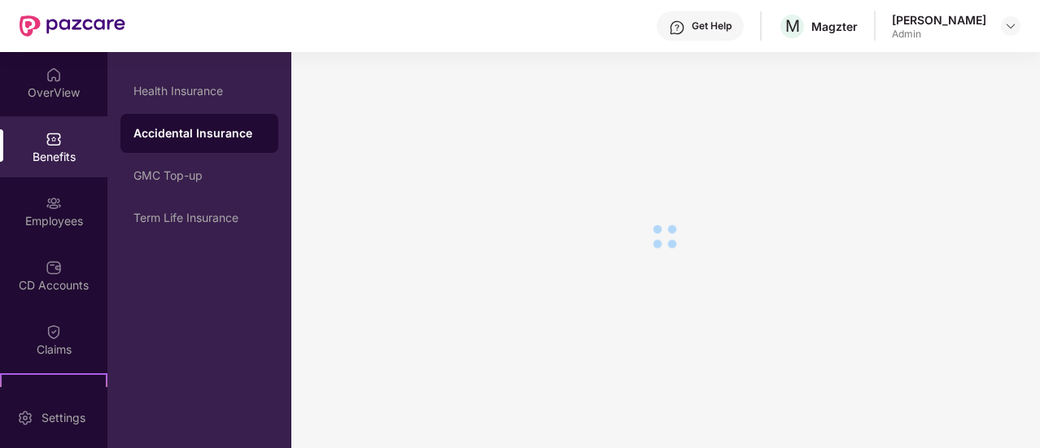
scroll to position [244, 0]
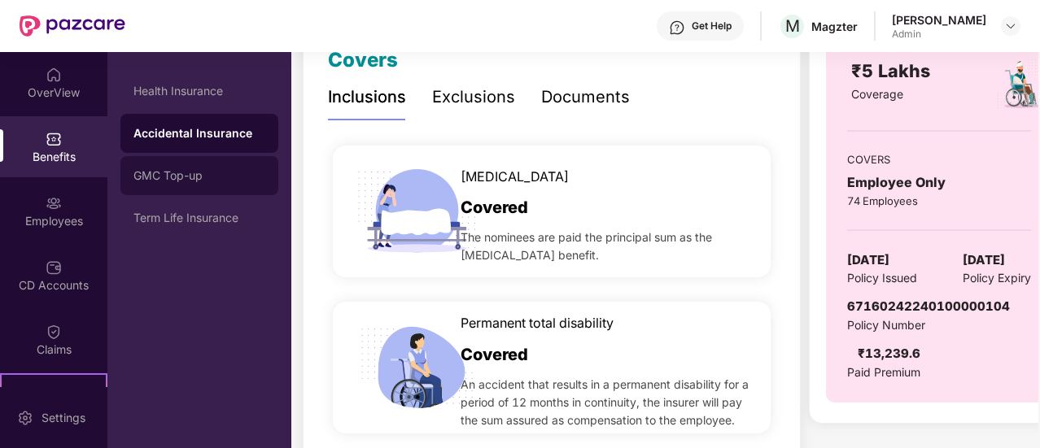
click at [216, 178] on div "GMC Top-up" at bounding box center [199, 175] width 132 height 13
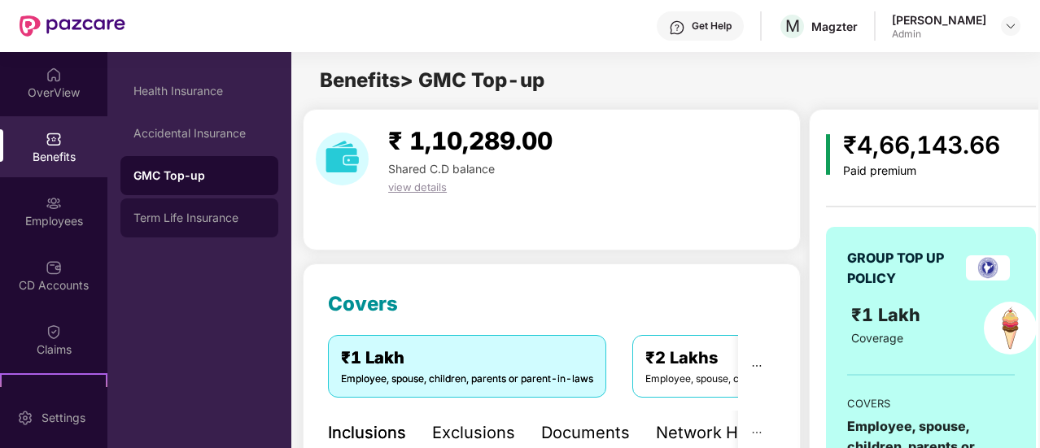
click at [211, 216] on div "Term Life Insurance" at bounding box center [199, 218] width 132 height 13
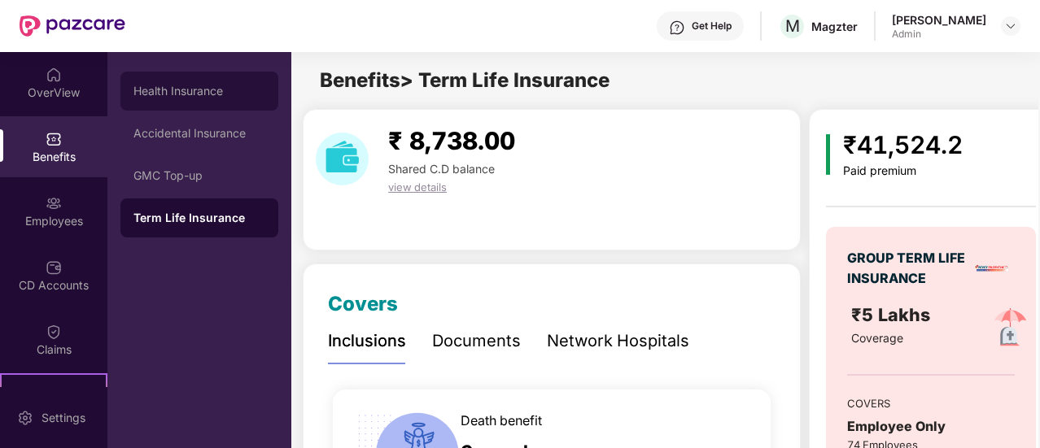
click at [163, 81] on div "Health Insurance" at bounding box center [199, 91] width 158 height 39
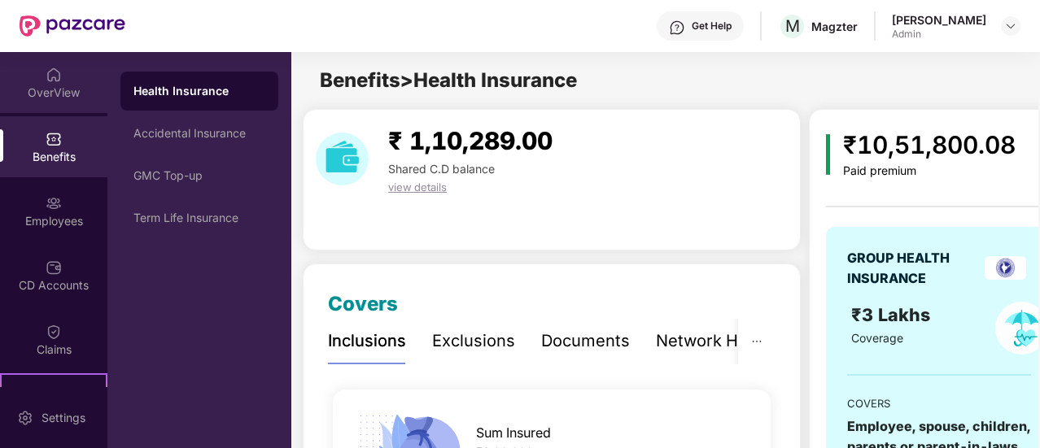
click at [46, 83] on div "OverView" at bounding box center [53, 82] width 107 height 61
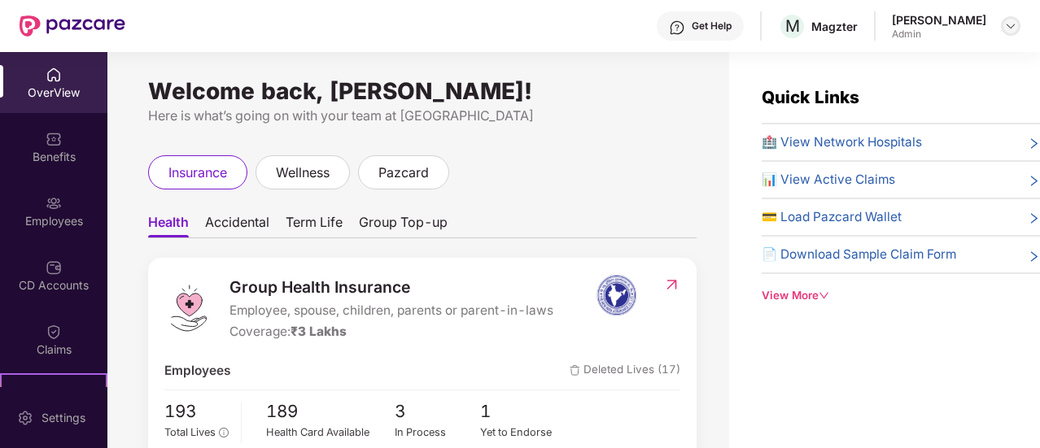
click at [1016, 32] on img at bounding box center [1010, 26] width 13 height 13
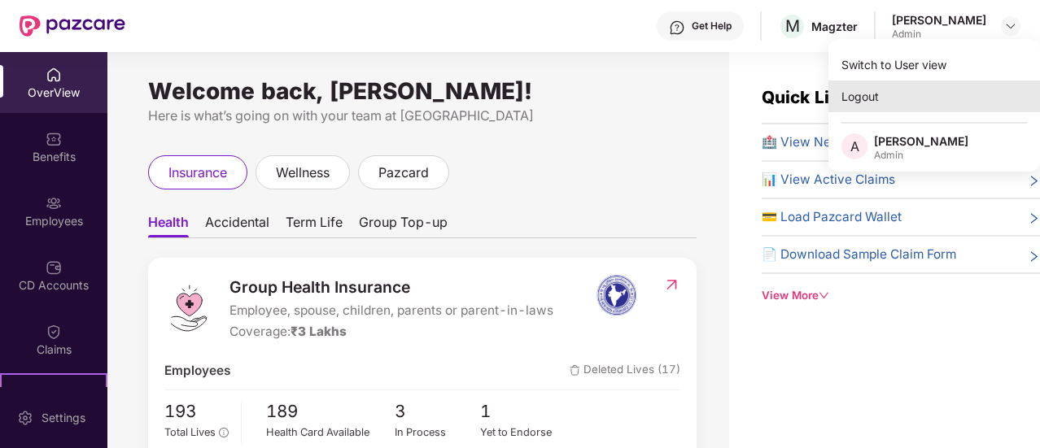
click at [879, 97] on div "Logout" at bounding box center [935, 97] width 212 height 32
click at [879, 97] on body "Get Help M [PERSON_NAME] Admin OverView Benefits Employees CD Accounts Claims S…" at bounding box center [520, 224] width 1040 height 448
